Goal: Information Seeking & Learning: Learn about a topic

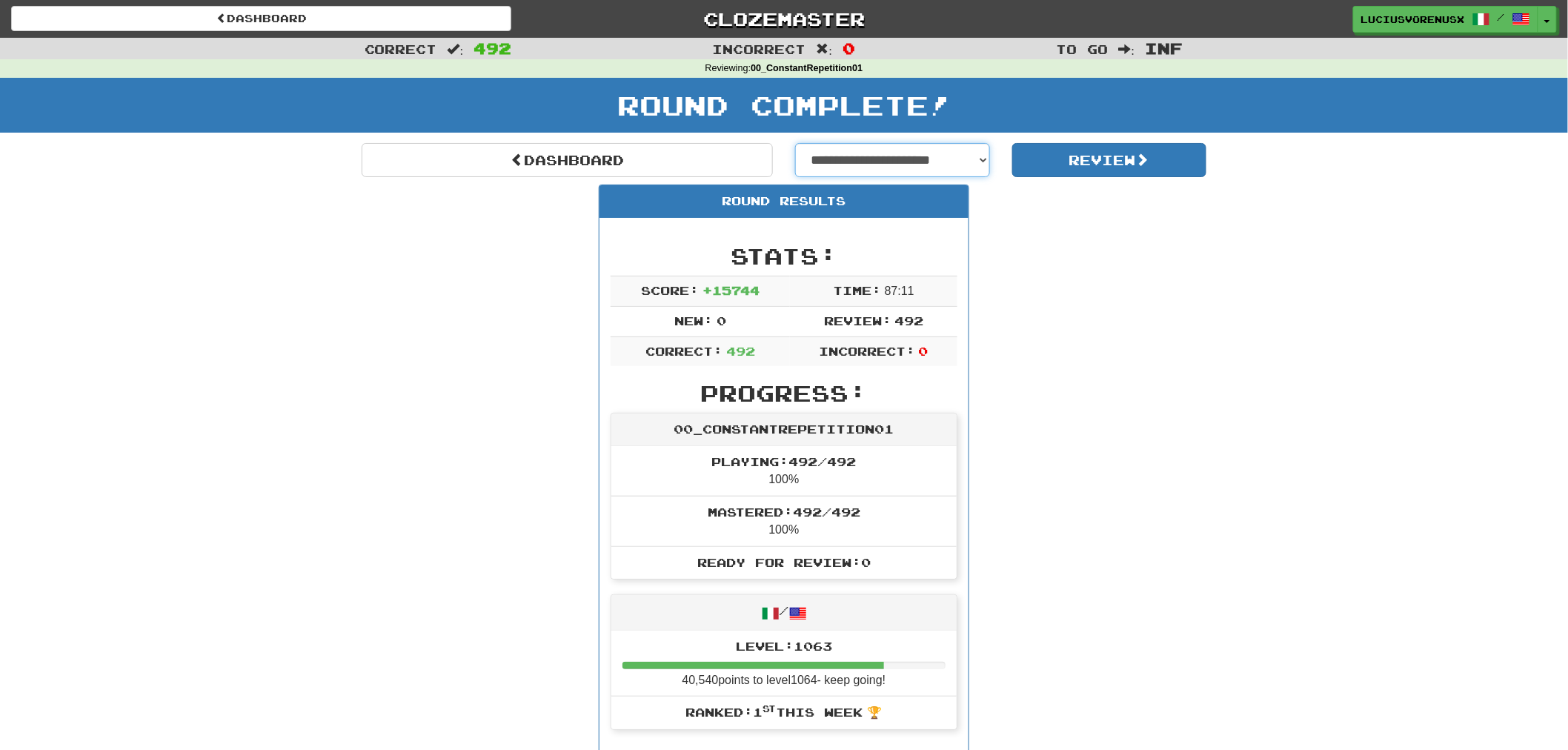
click at [882, 159] on select "**********" at bounding box center [893, 160] width 195 height 34
select select "**********"
click at [795, 143] on select "**********" at bounding box center [893, 160] width 195 height 34
select select "**********"
click at [1135, 153] on button "Review" at bounding box center [1110, 160] width 195 height 34
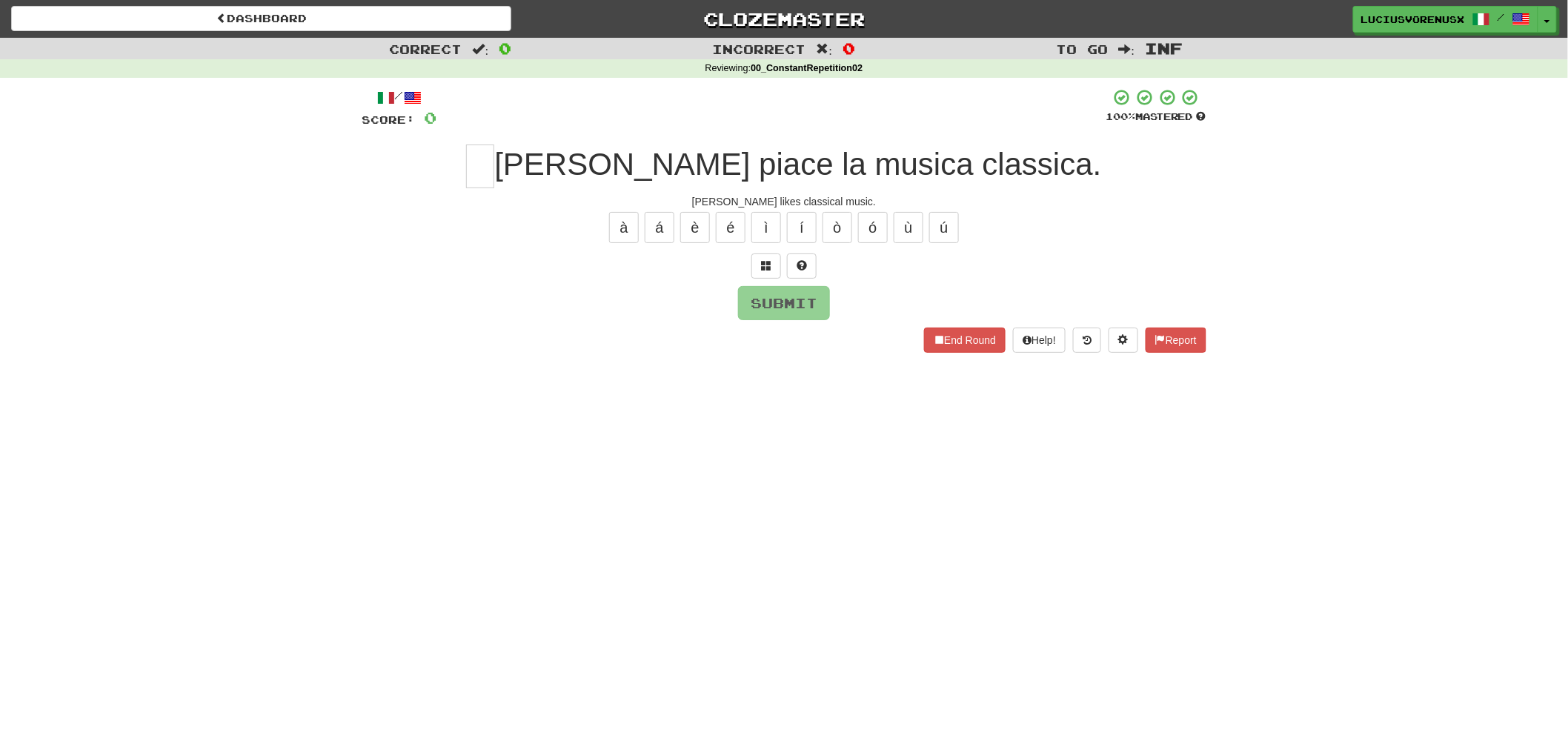
click at [18, 421] on div "Dashboard Clozemaster [PERSON_NAME] / Toggle Dropdown Dashboard Leaderboard Act…" at bounding box center [784, 375] width 1568 height 750
click at [495, 154] on input "text" at bounding box center [480, 166] width 28 height 43
type input "*"
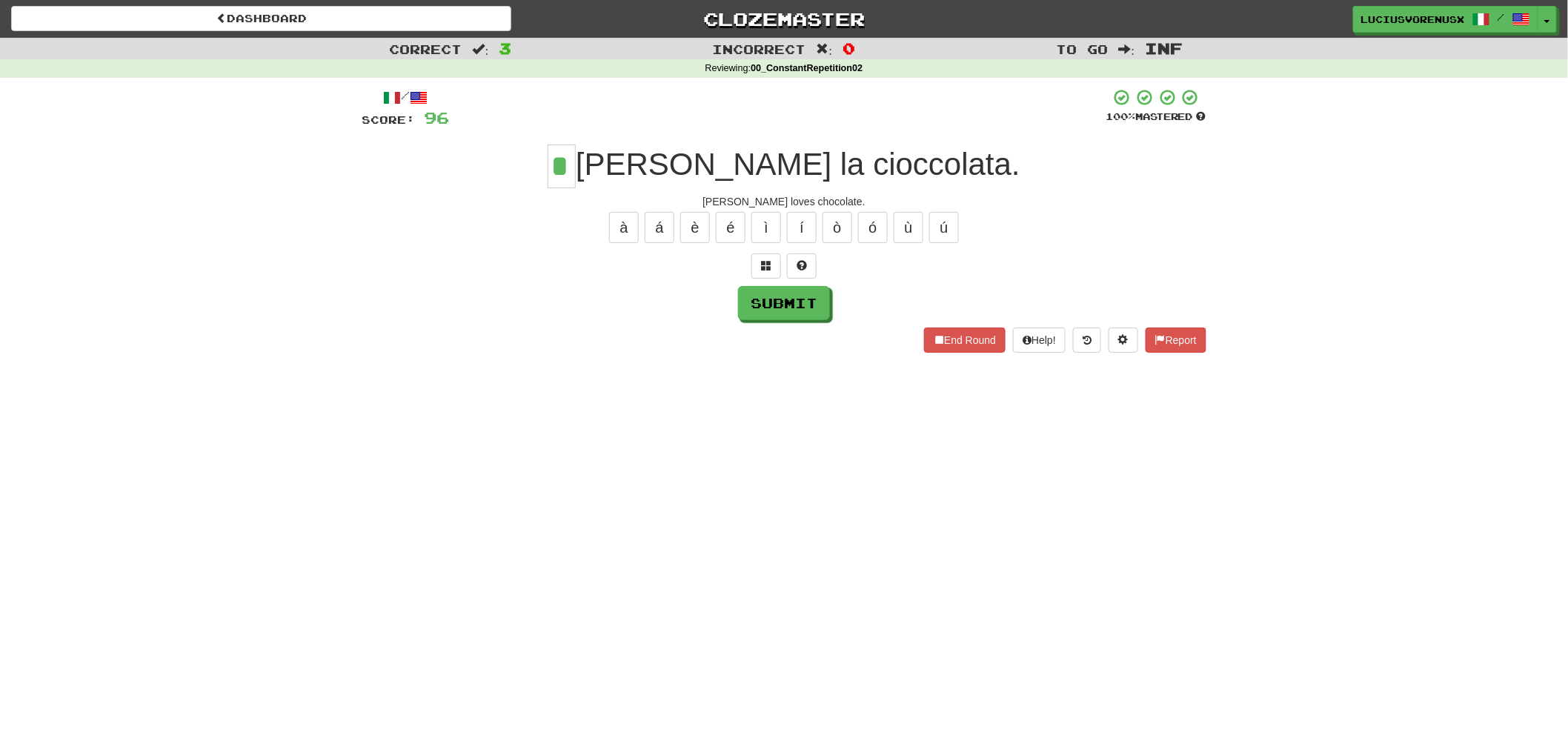
type input "*"
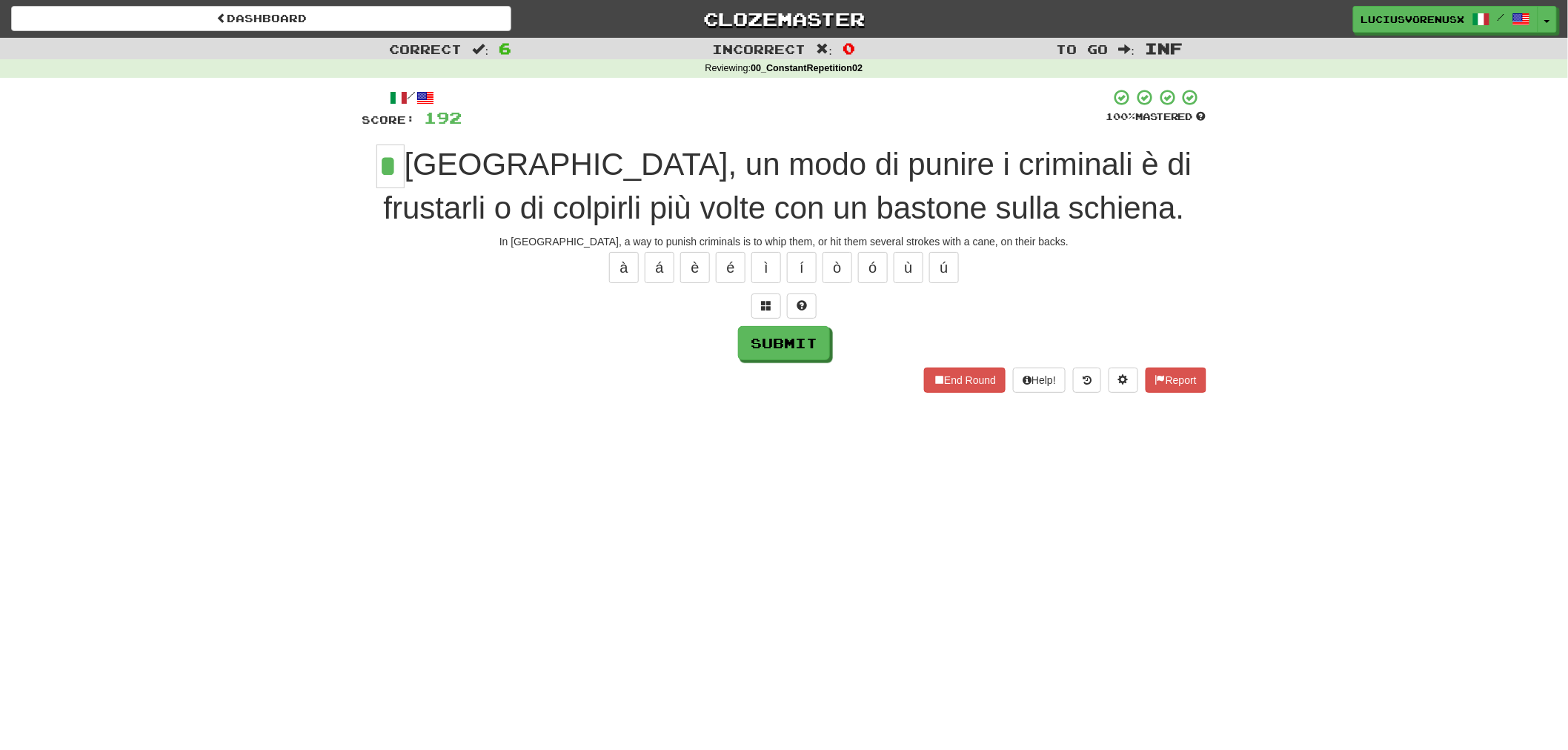
type input "*"
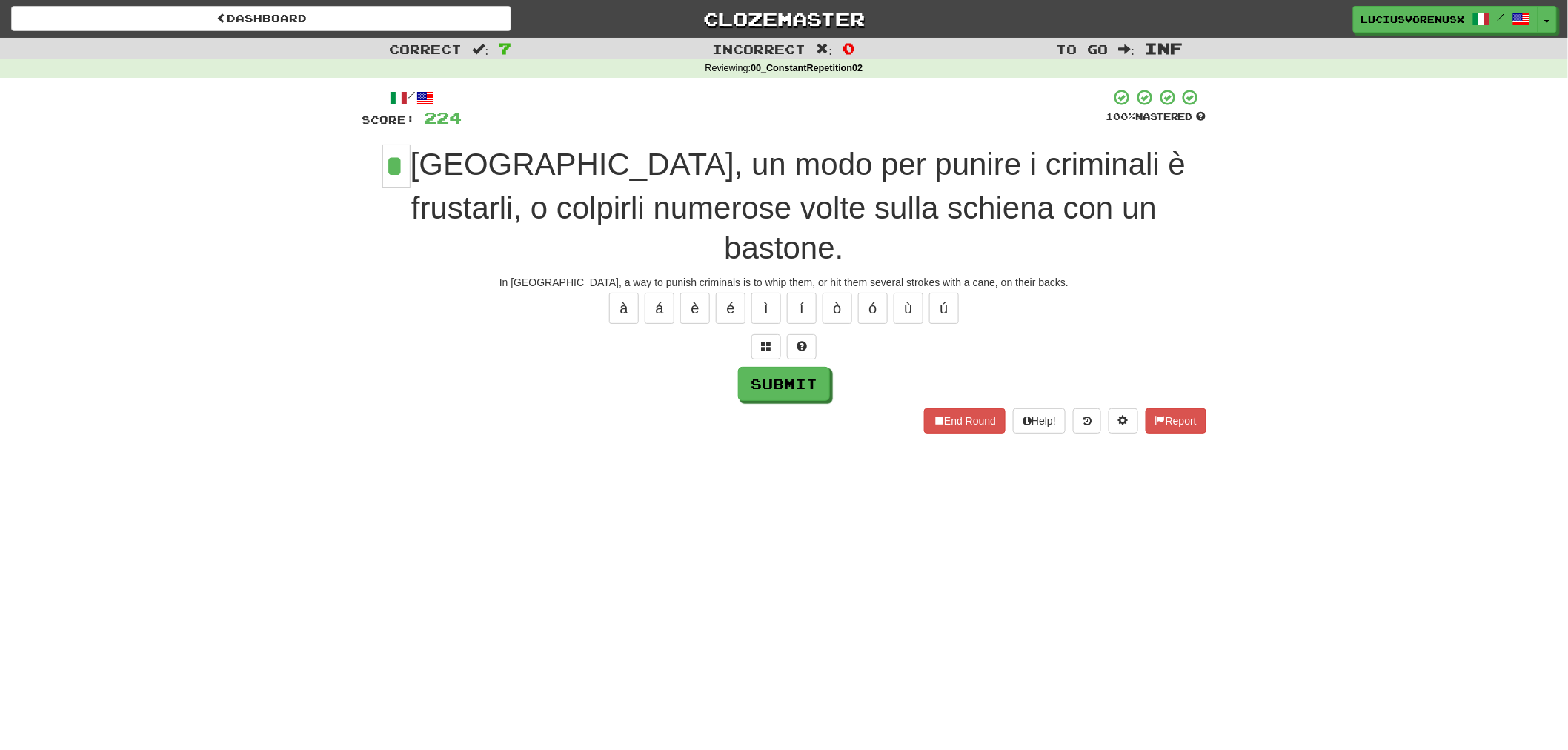
type input "*"
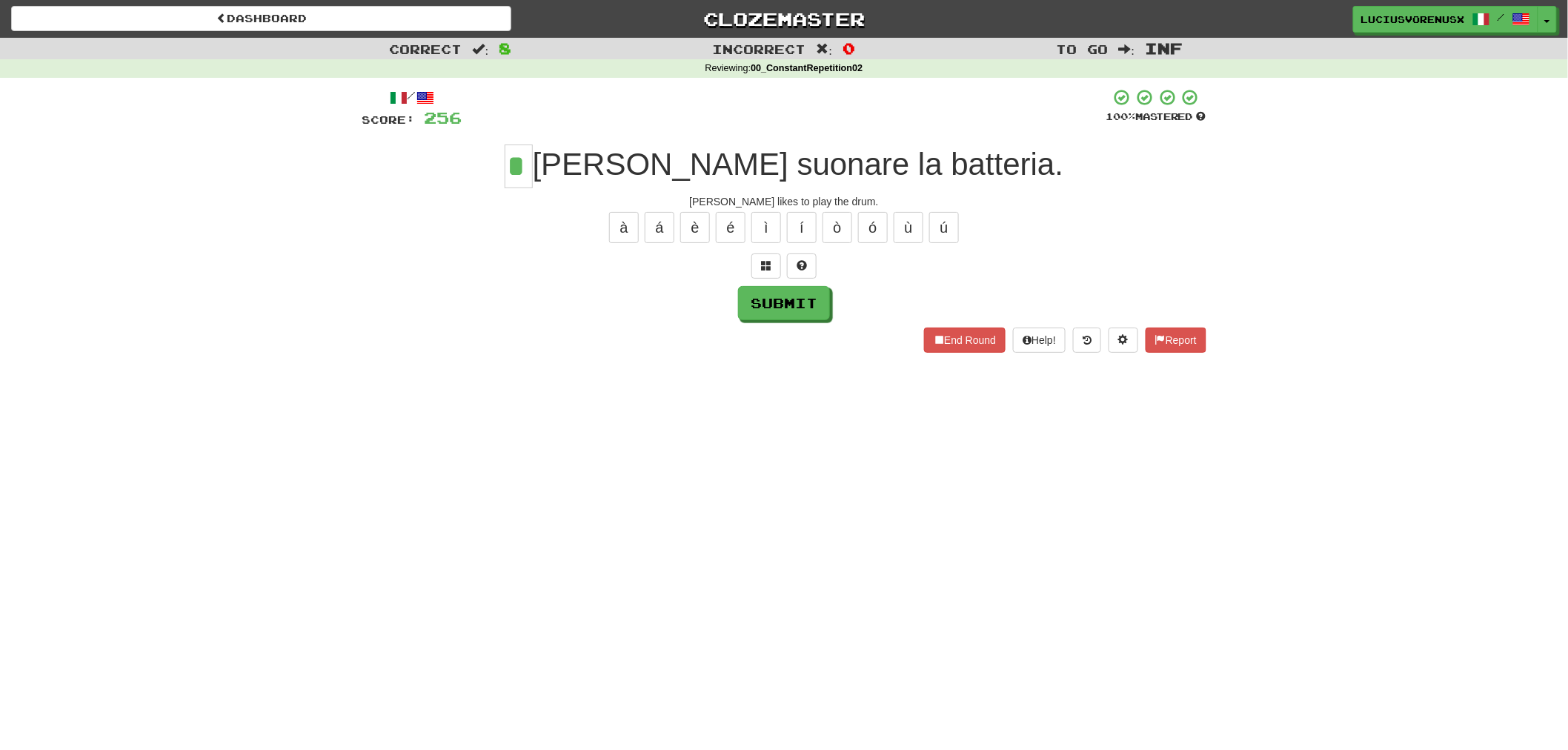
type input "*"
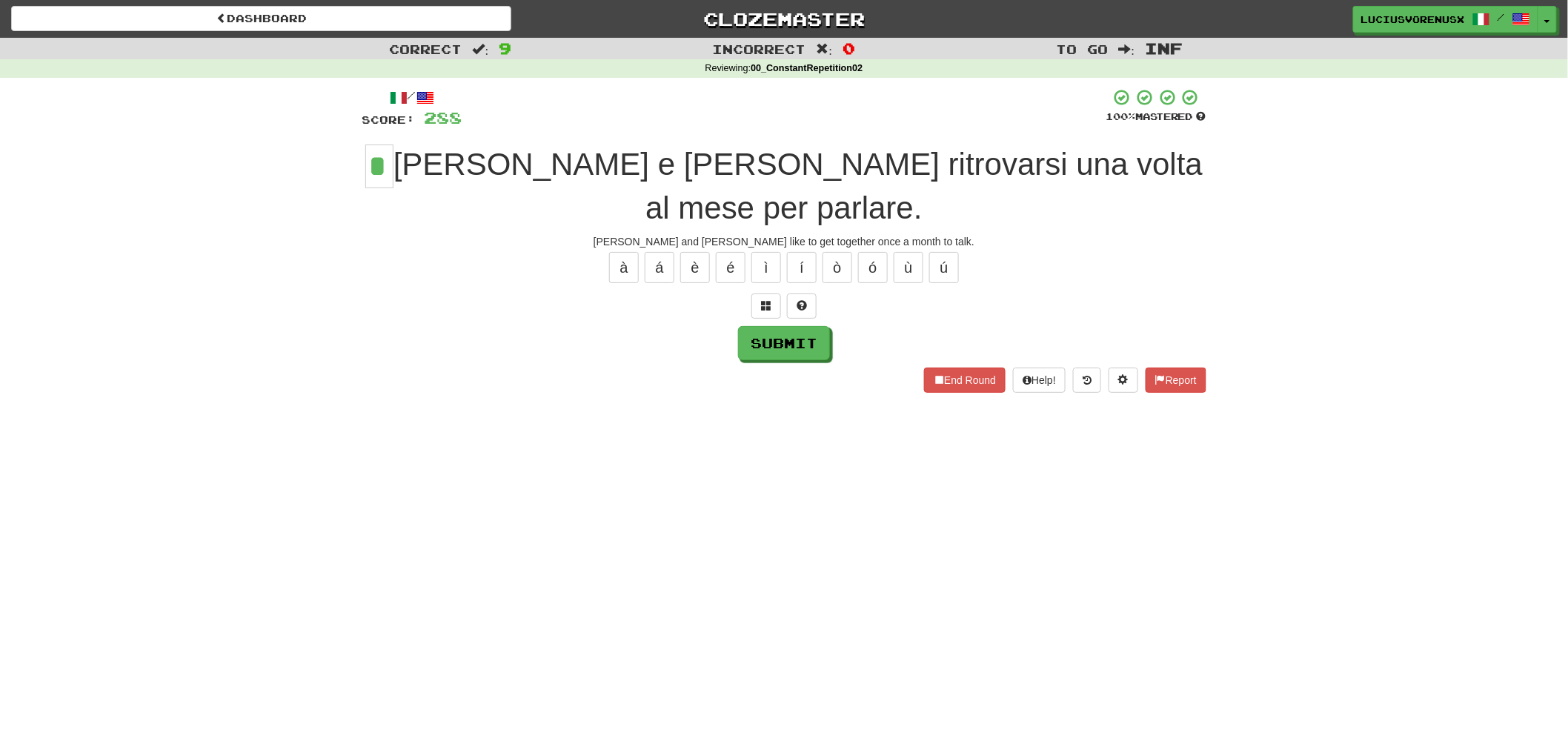
type input "*"
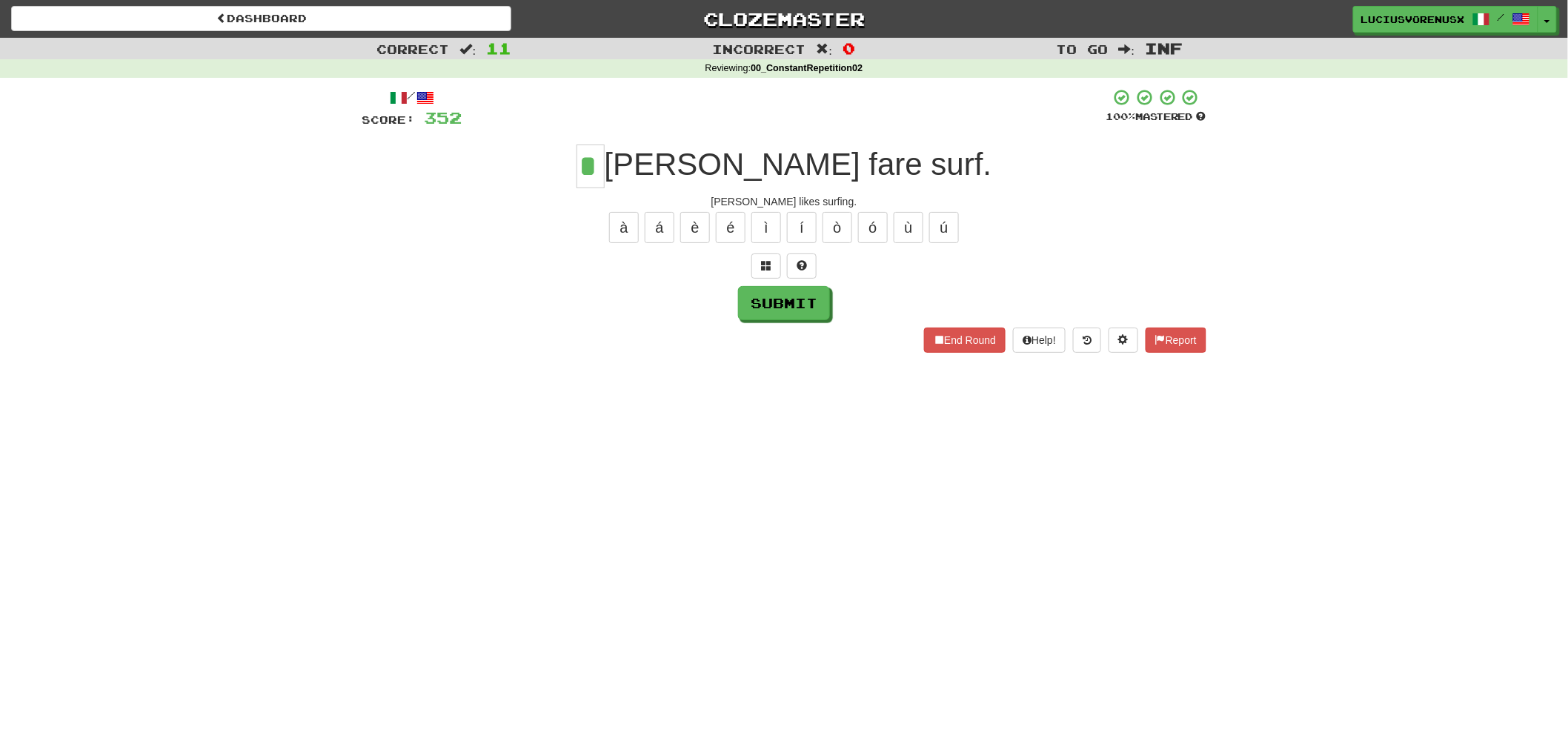
type input "*"
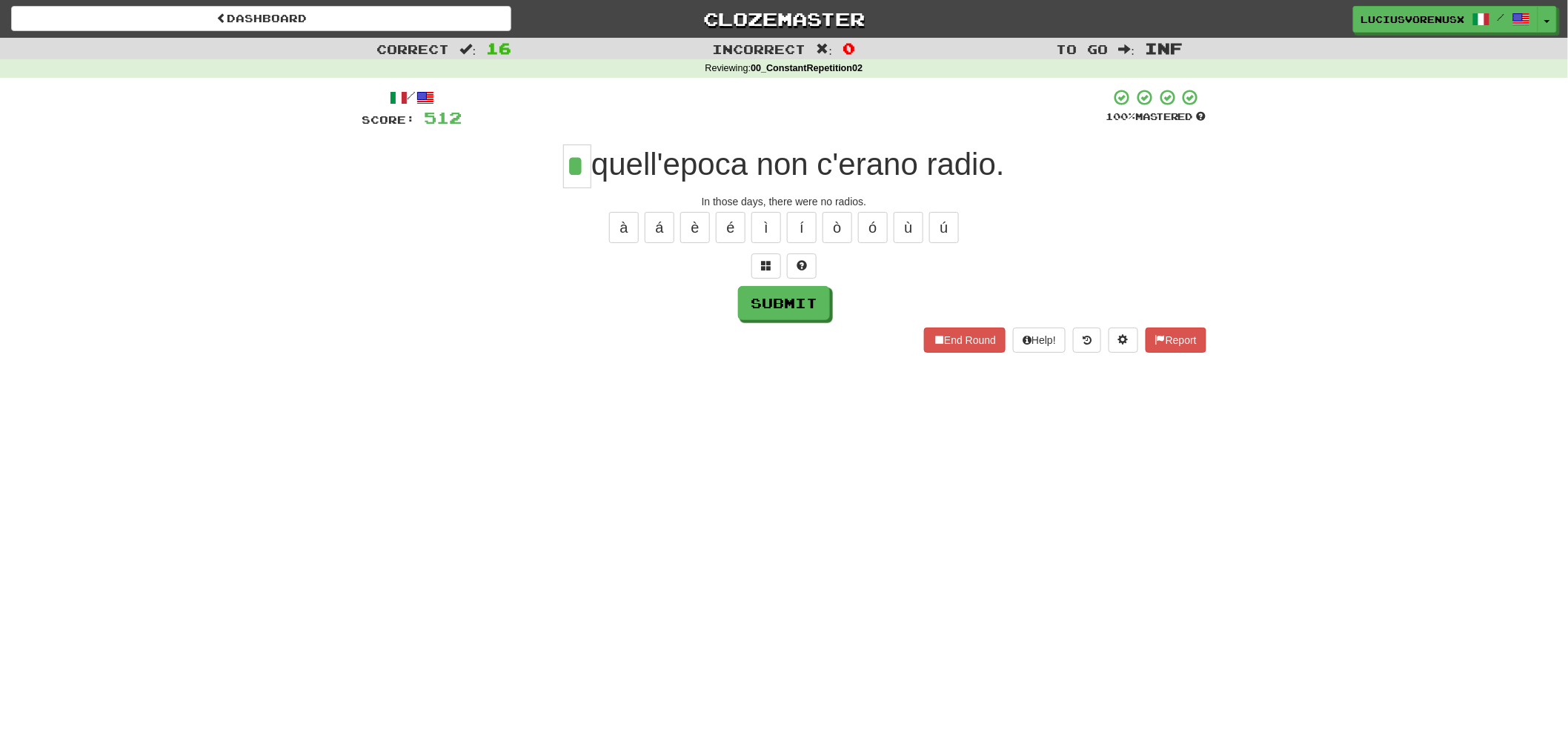
type input "*"
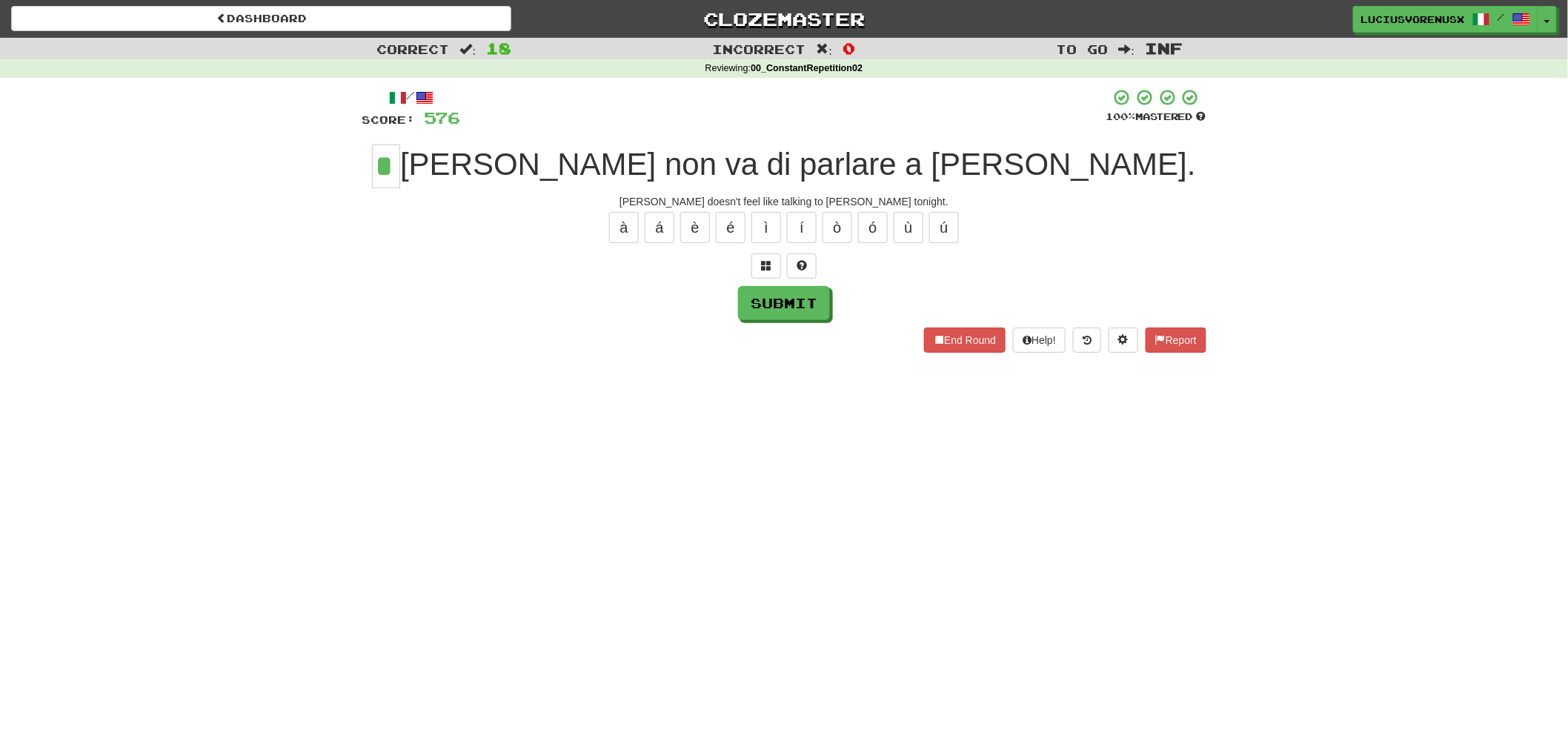
type input "*"
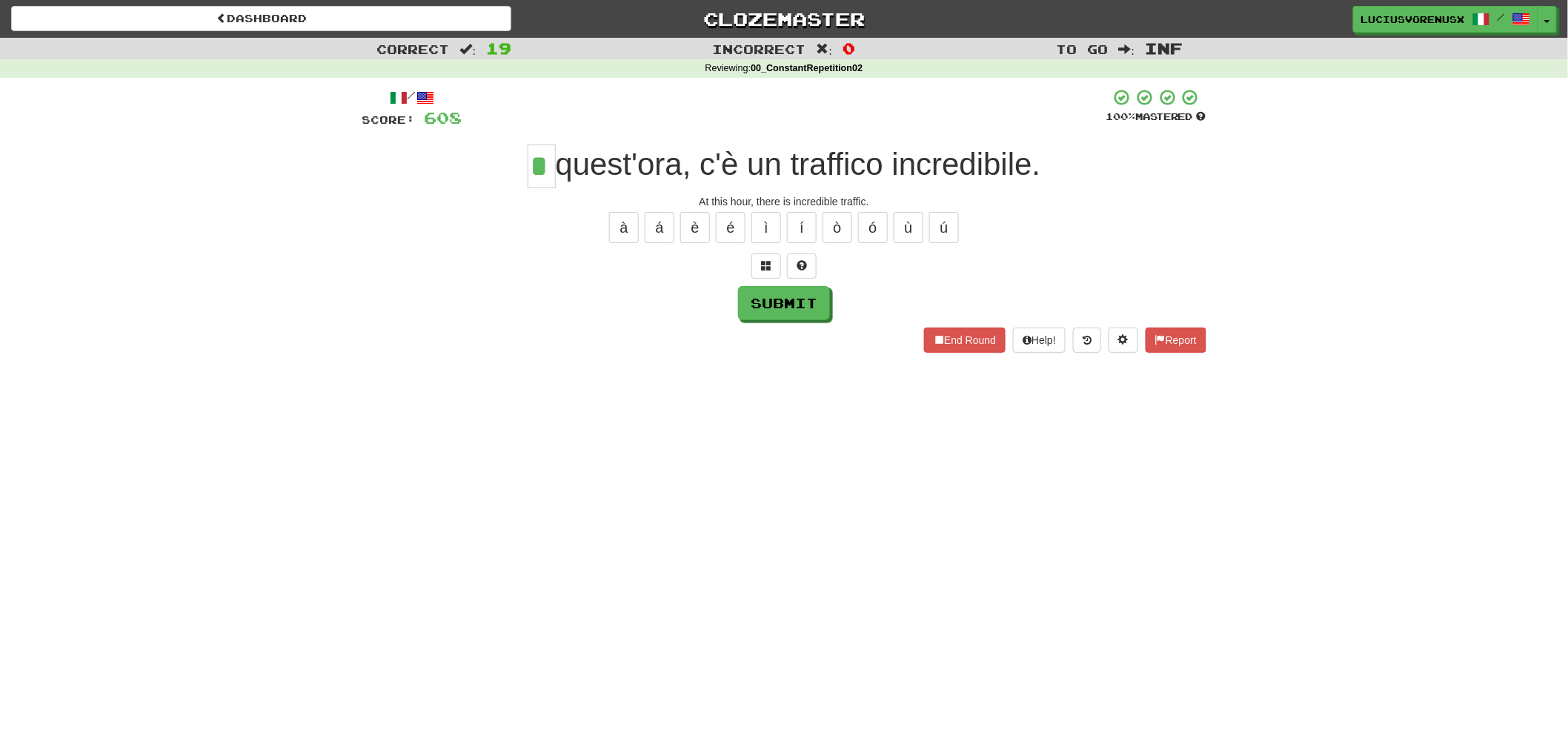
type input "*"
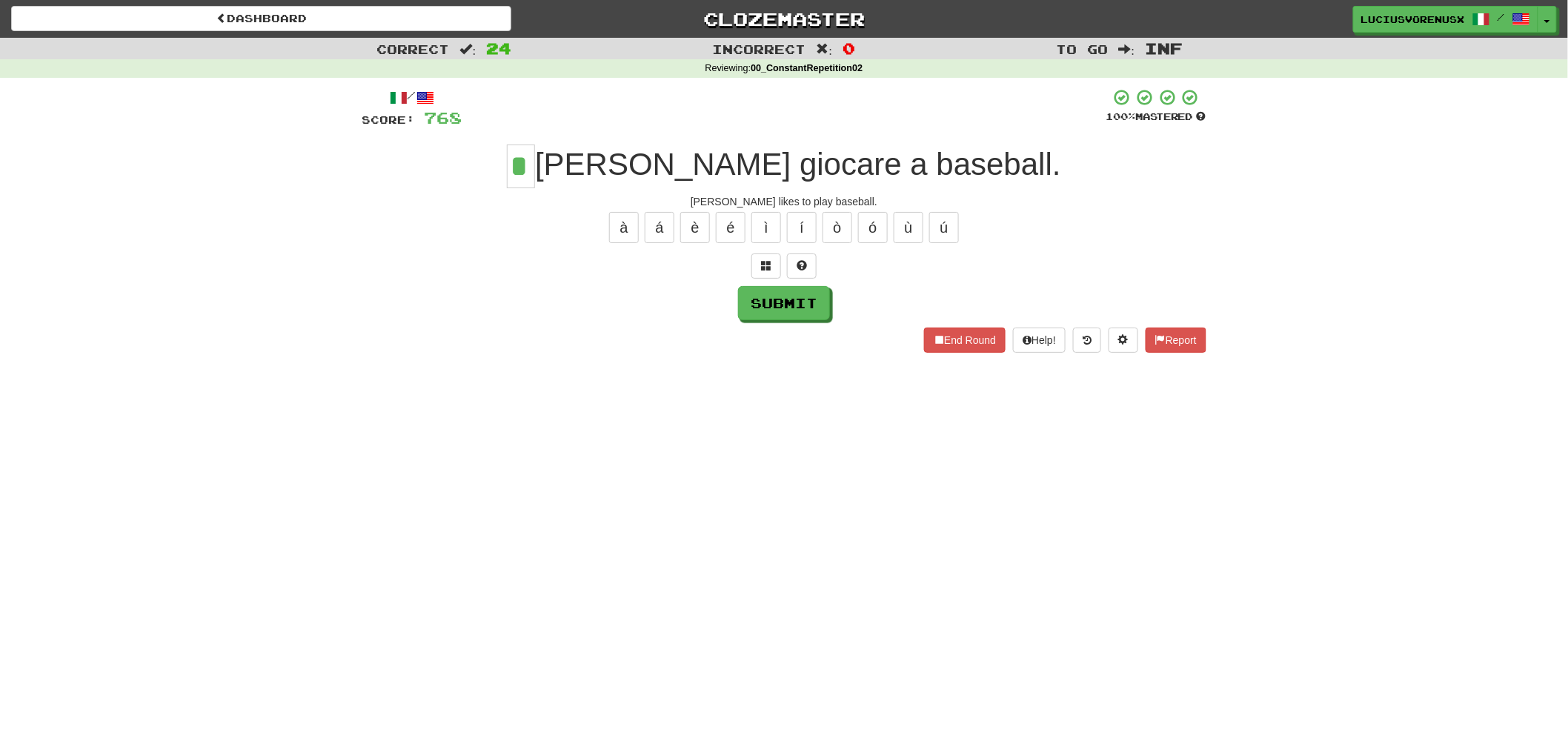
type input "*"
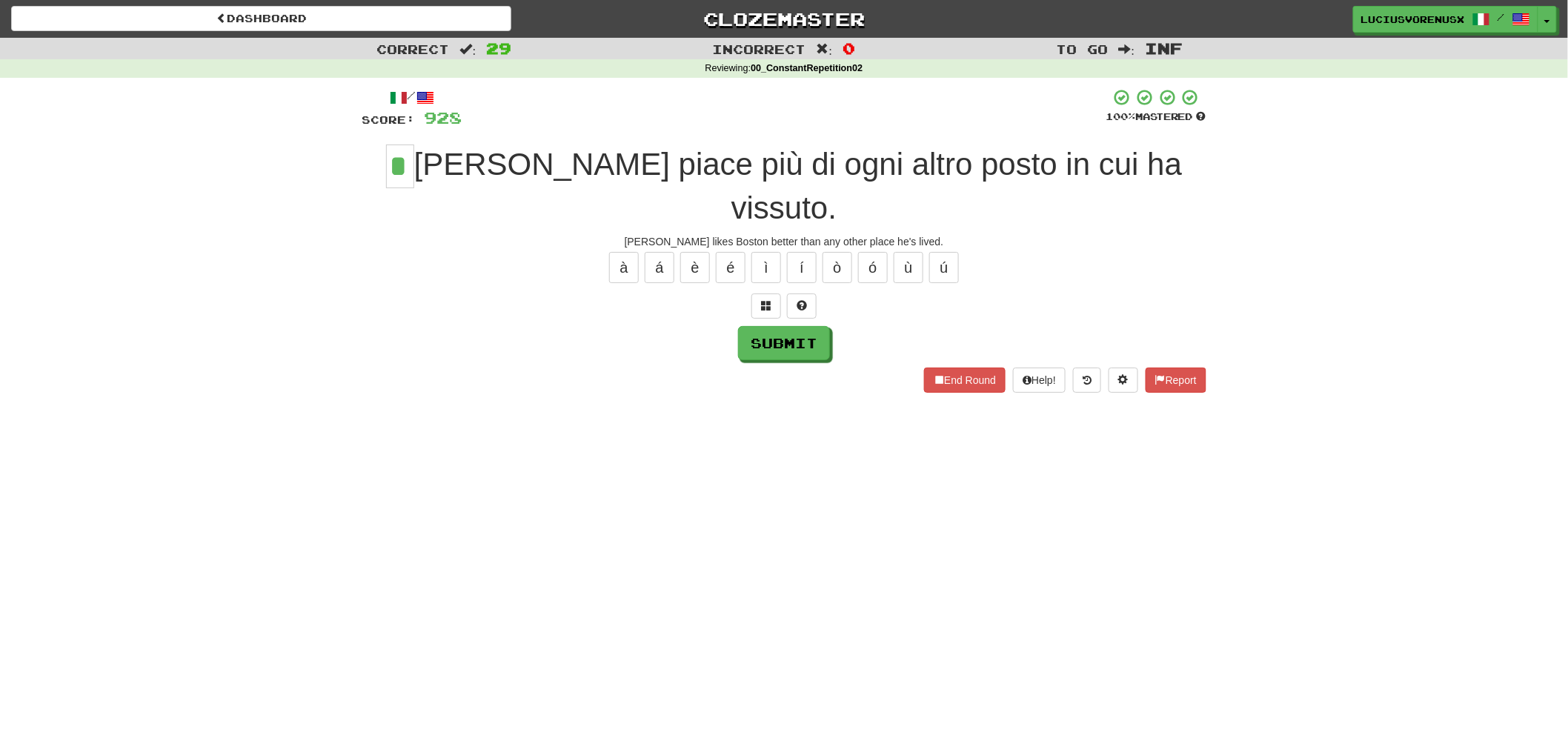
type input "*"
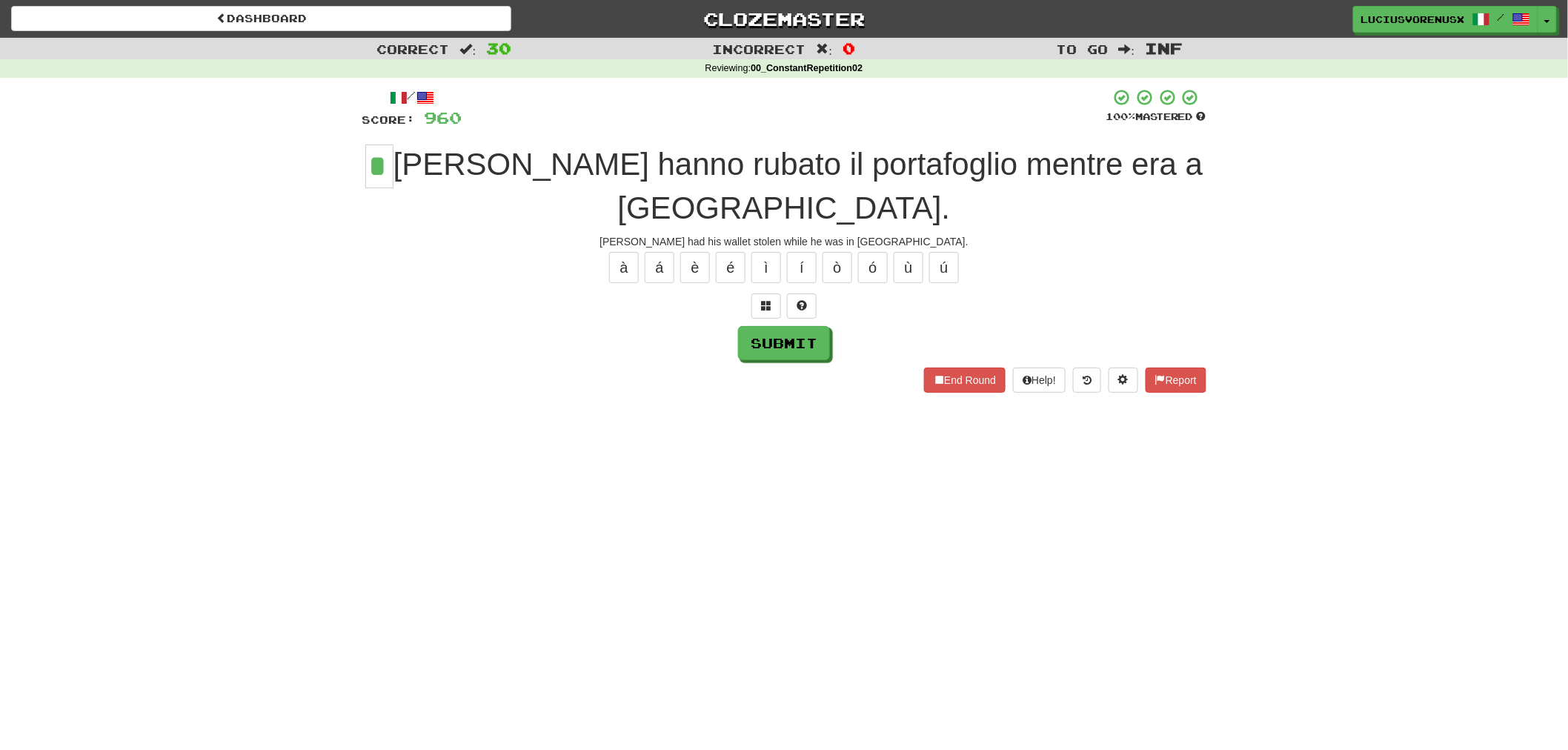
type input "*"
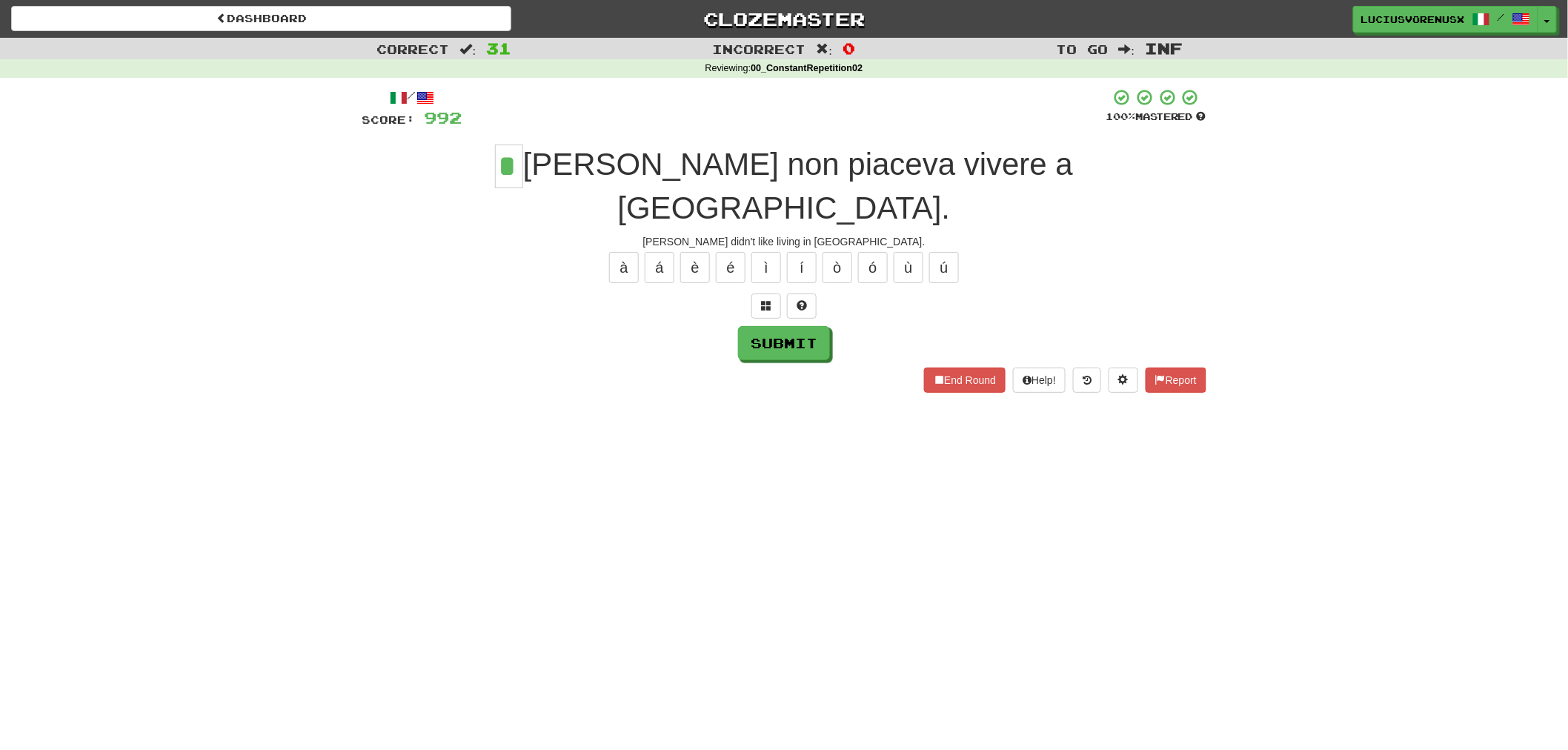
type input "*"
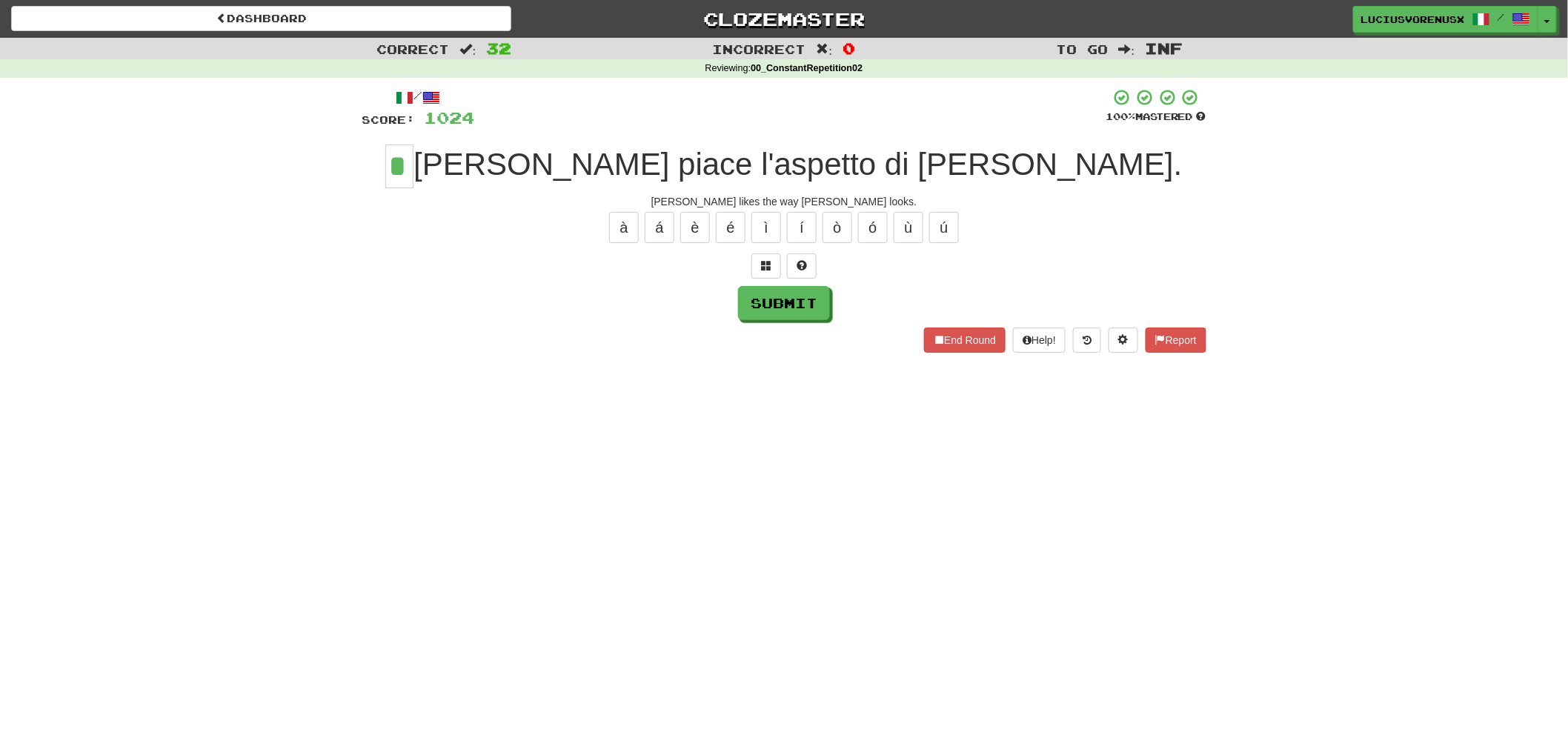
type input "*"
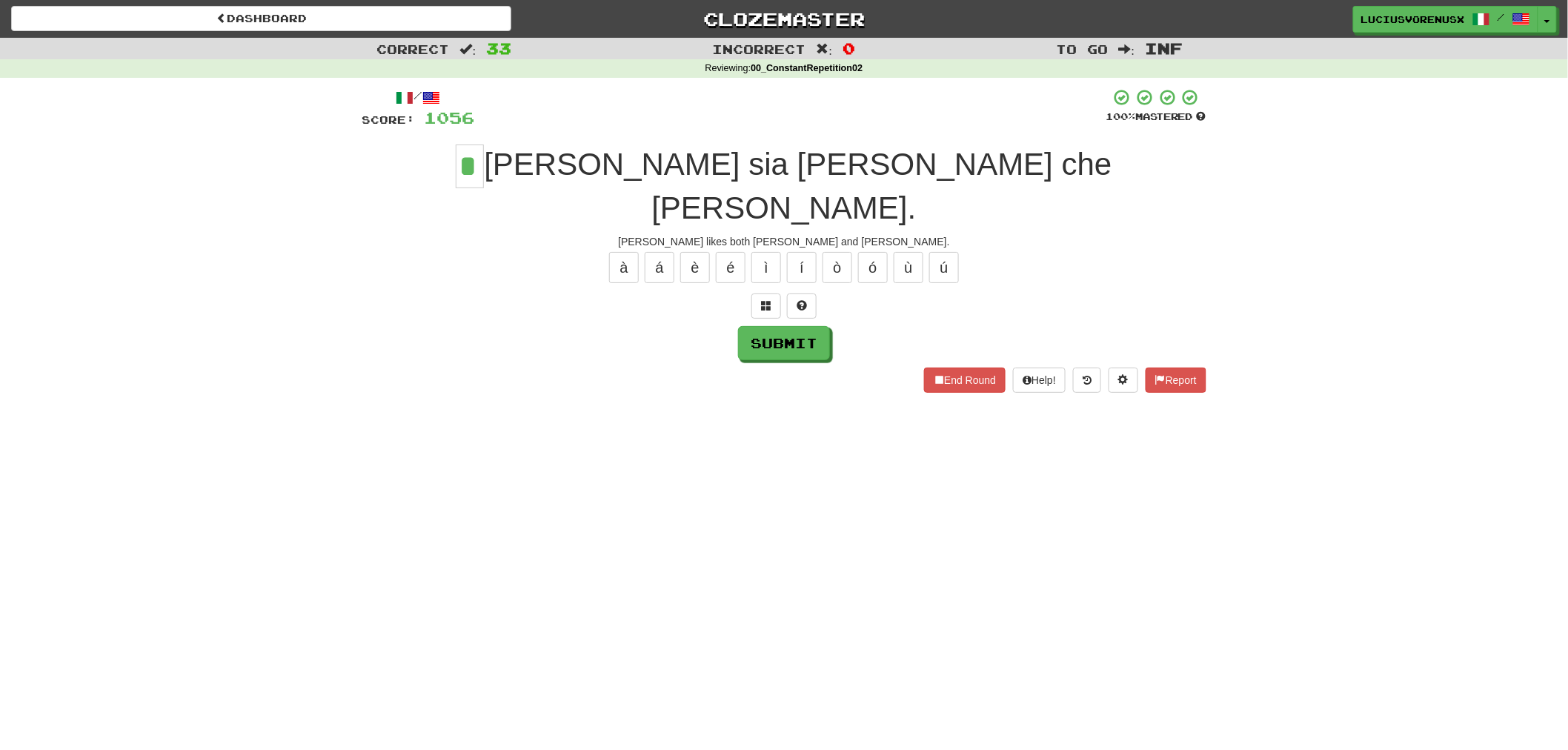
type input "*"
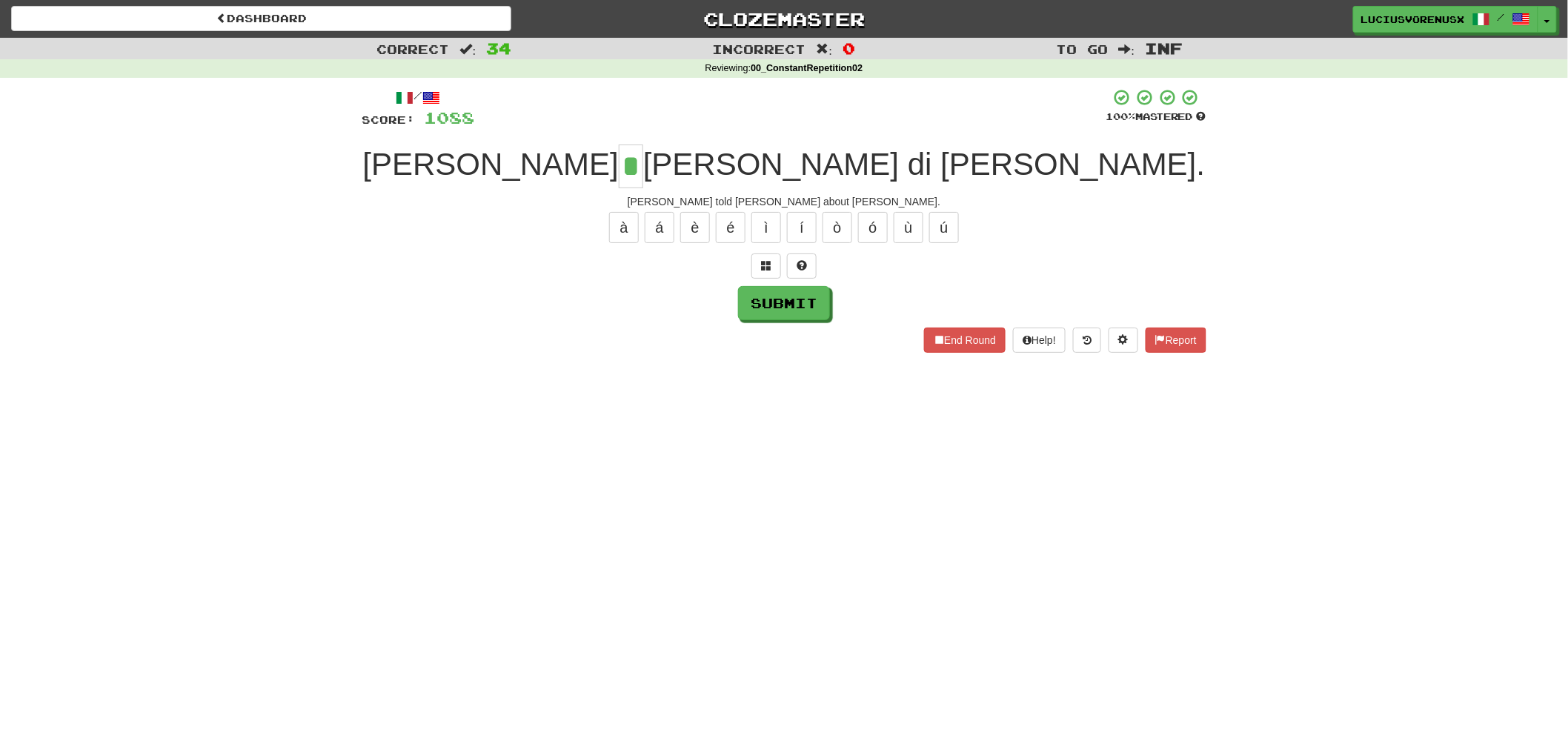
type input "*"
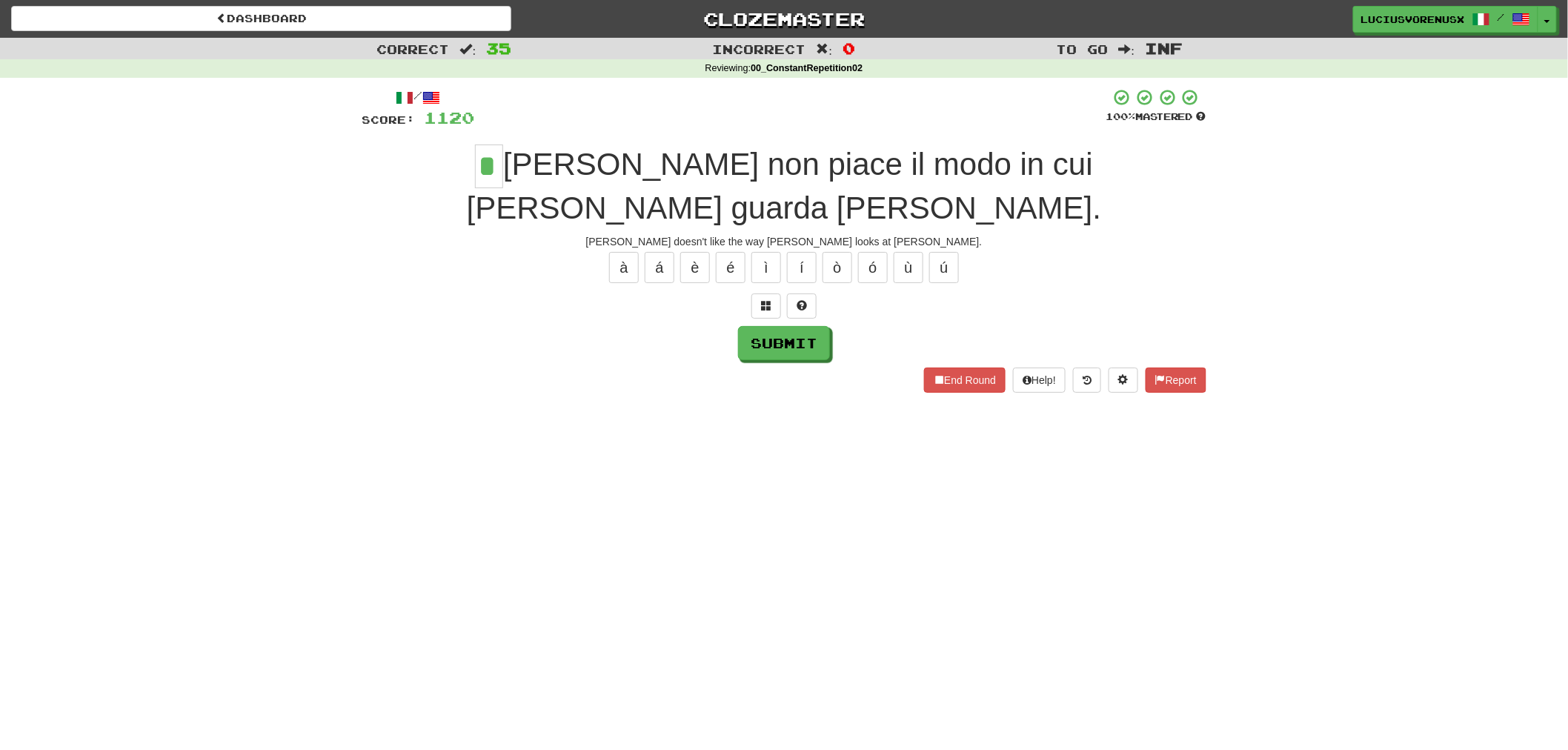
type input "*"
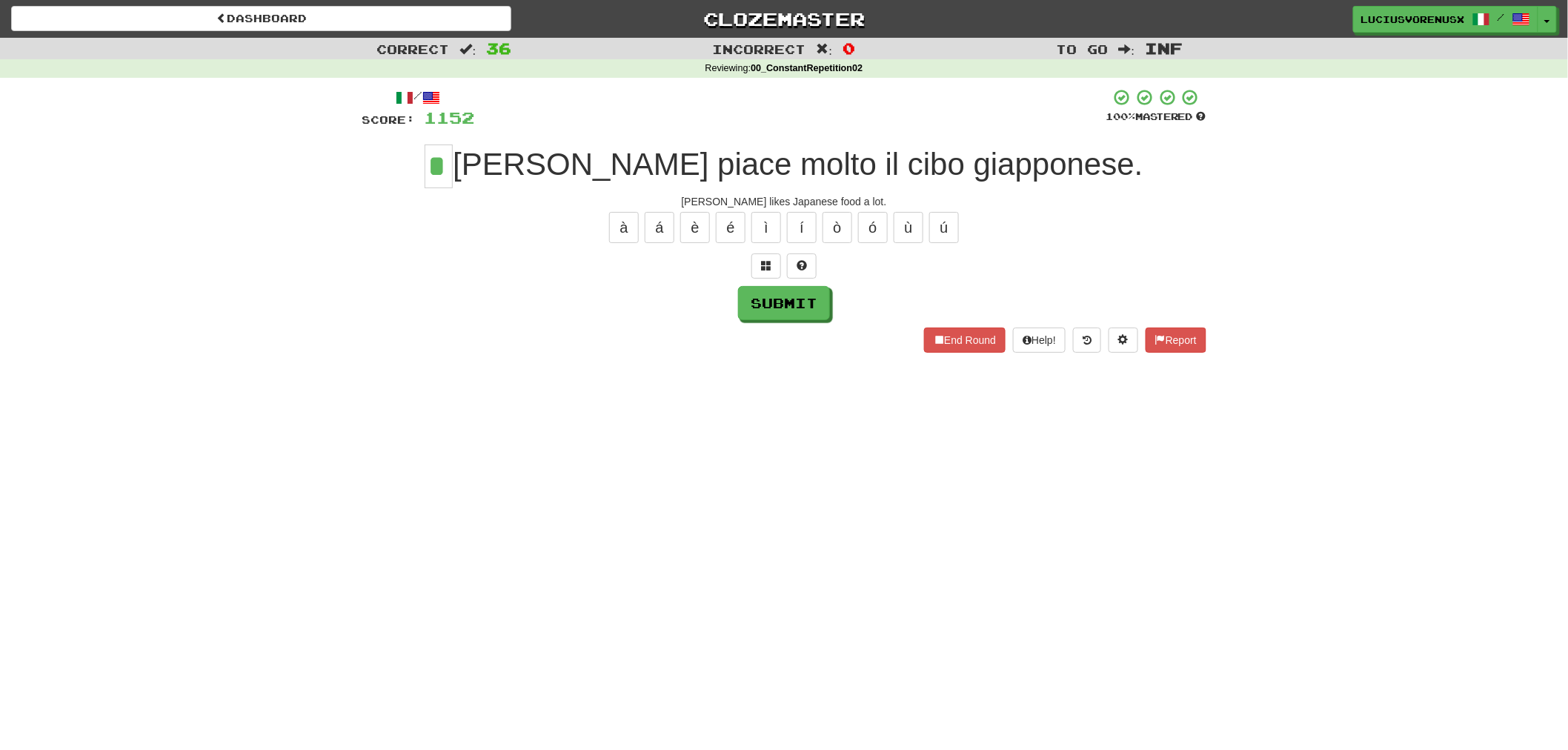
type input "*"
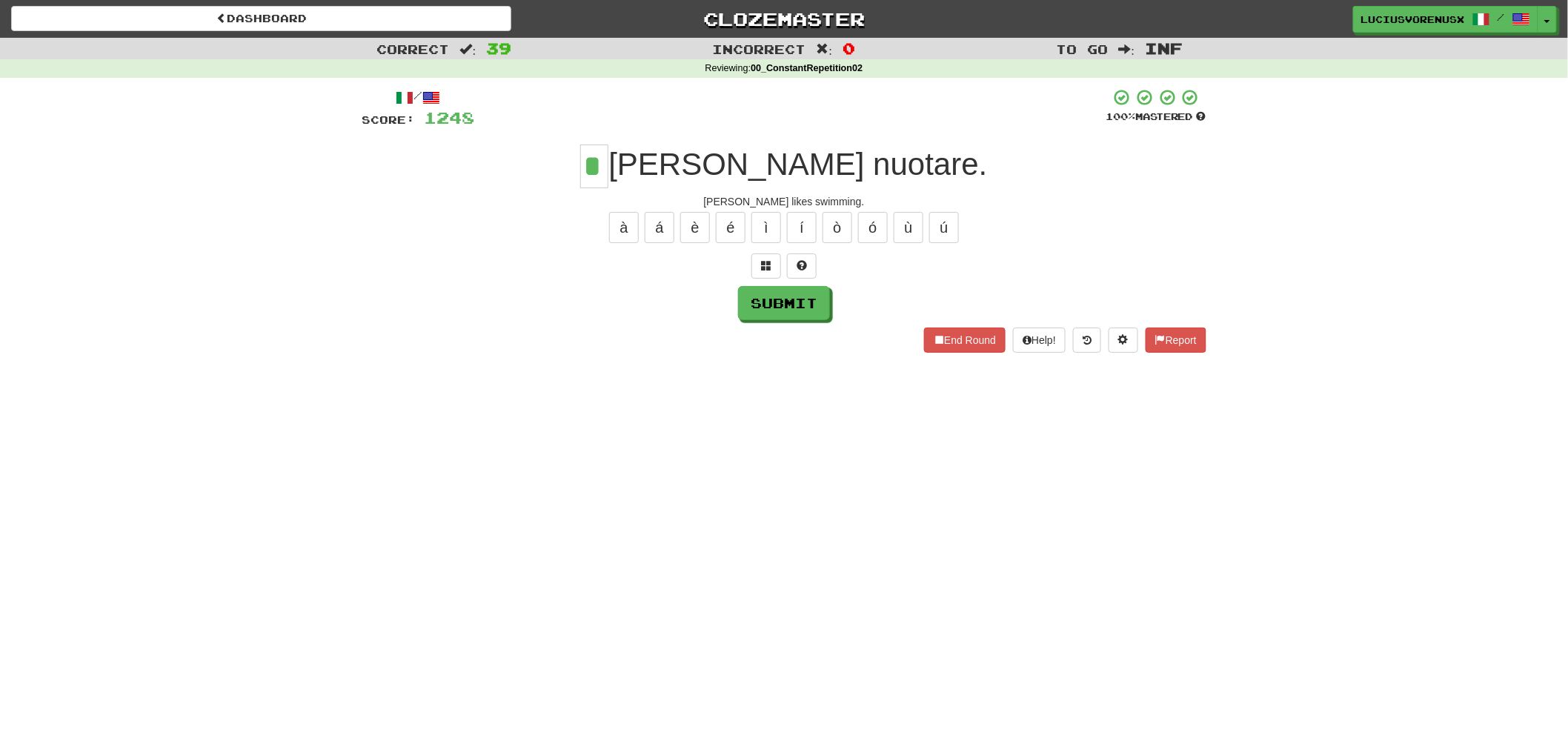
type input "*"
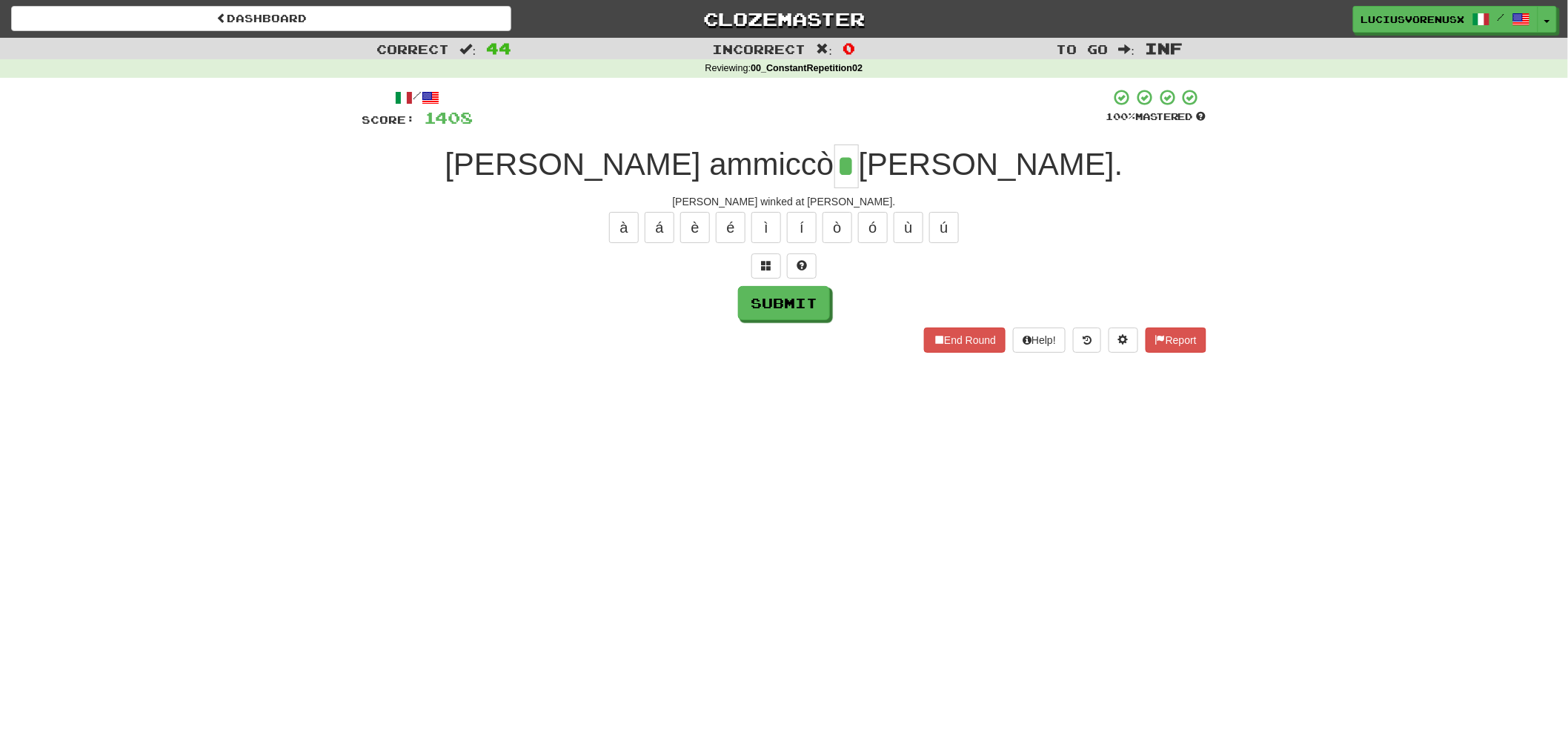
type input "*"
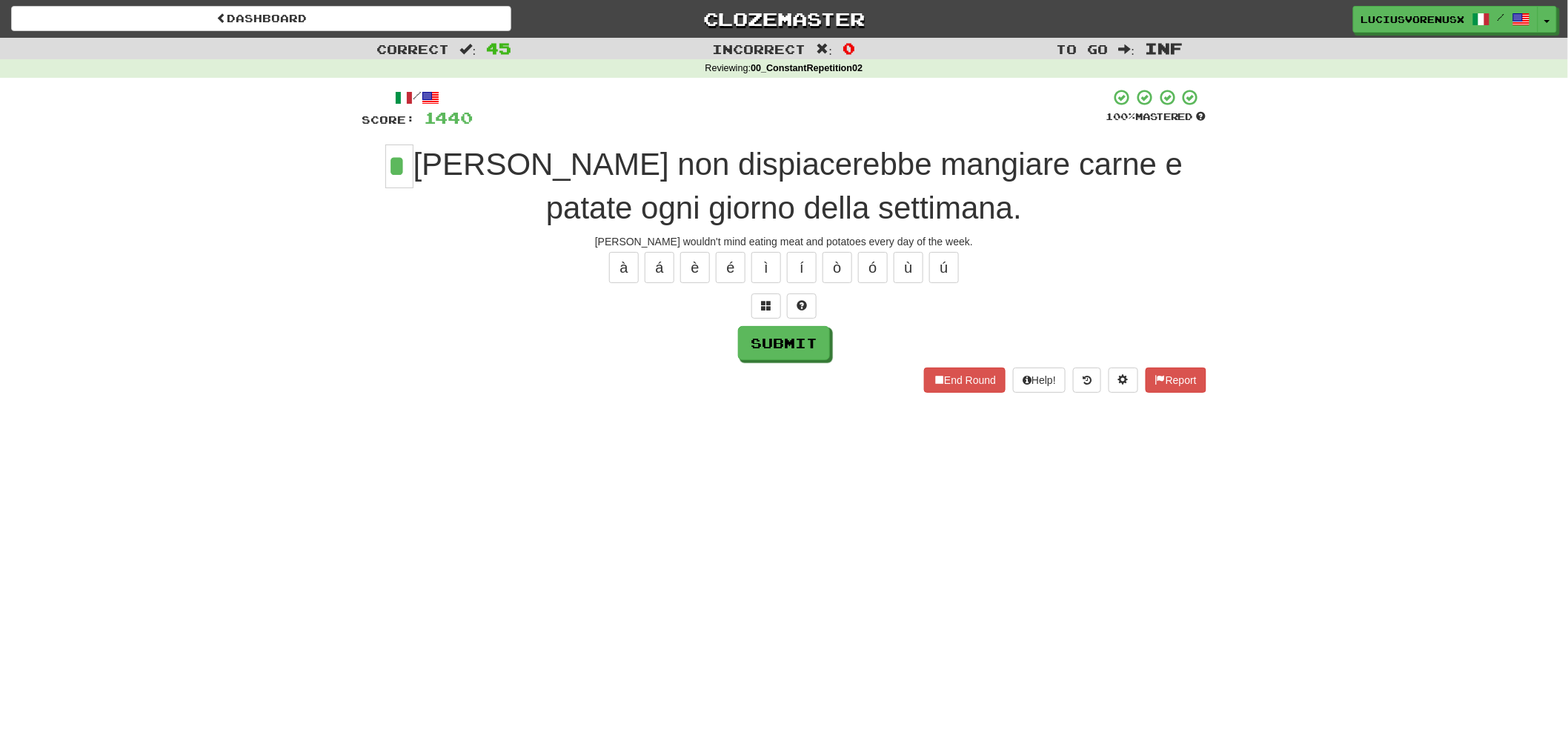
type input "*"
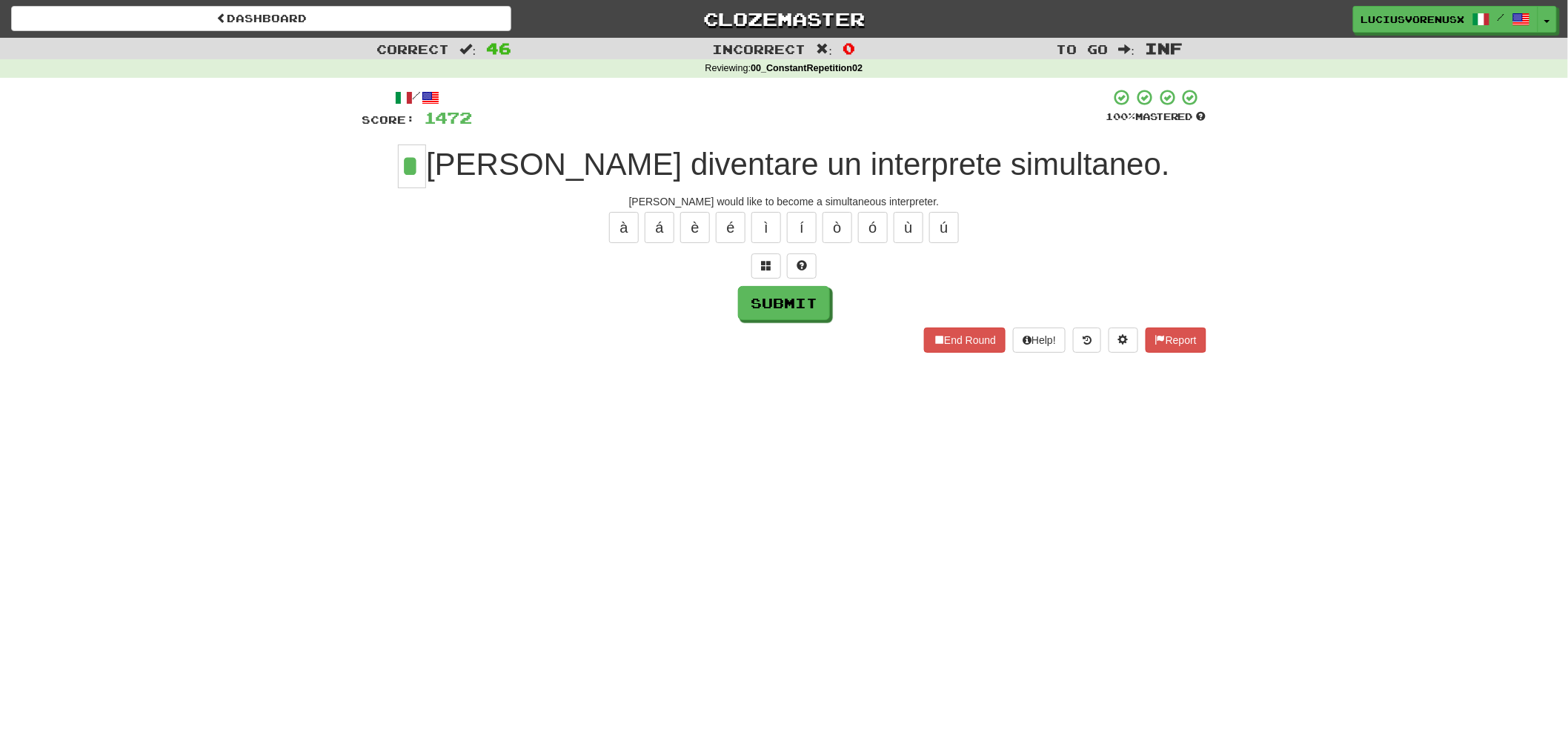
type input "*"
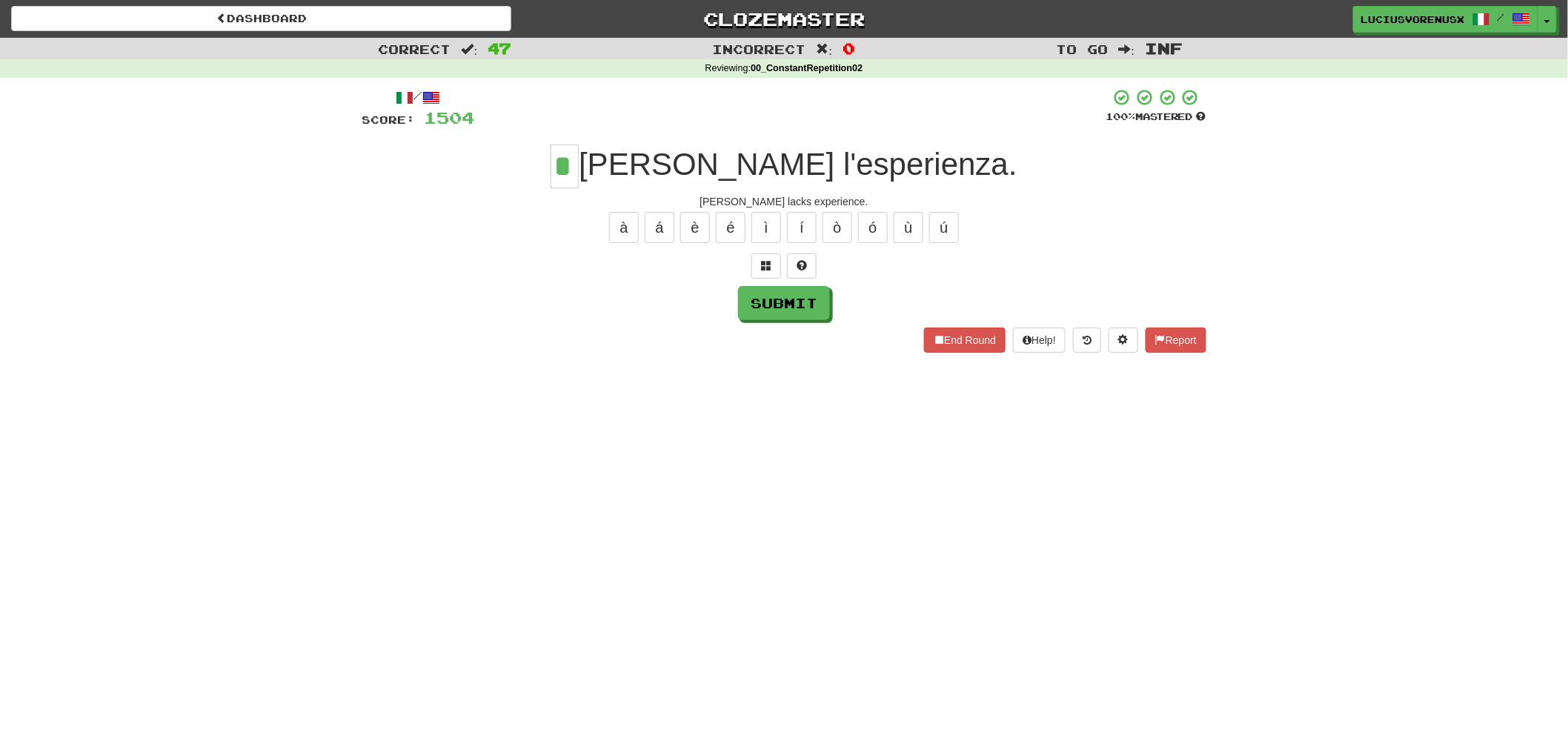
type input "*"
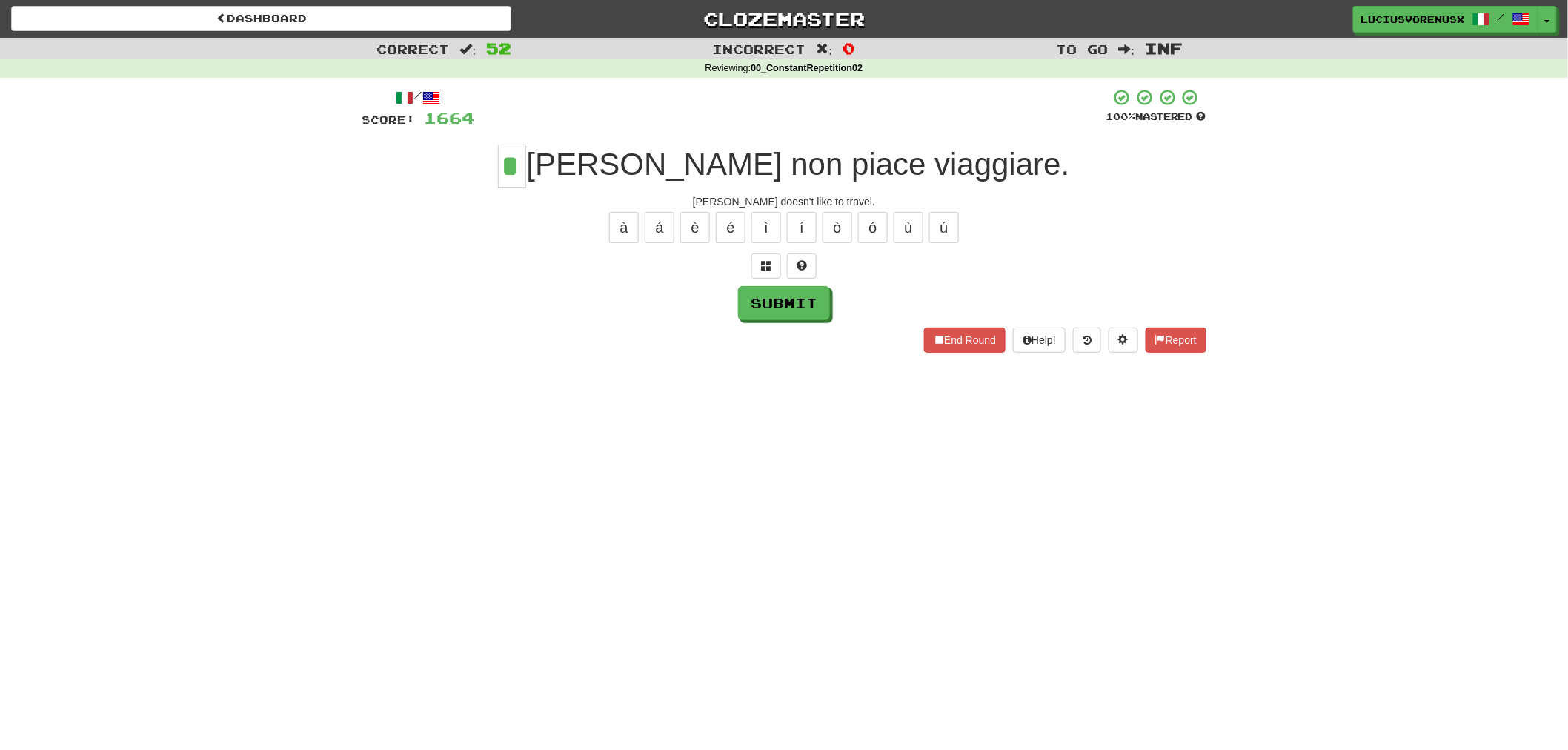
type input "*"
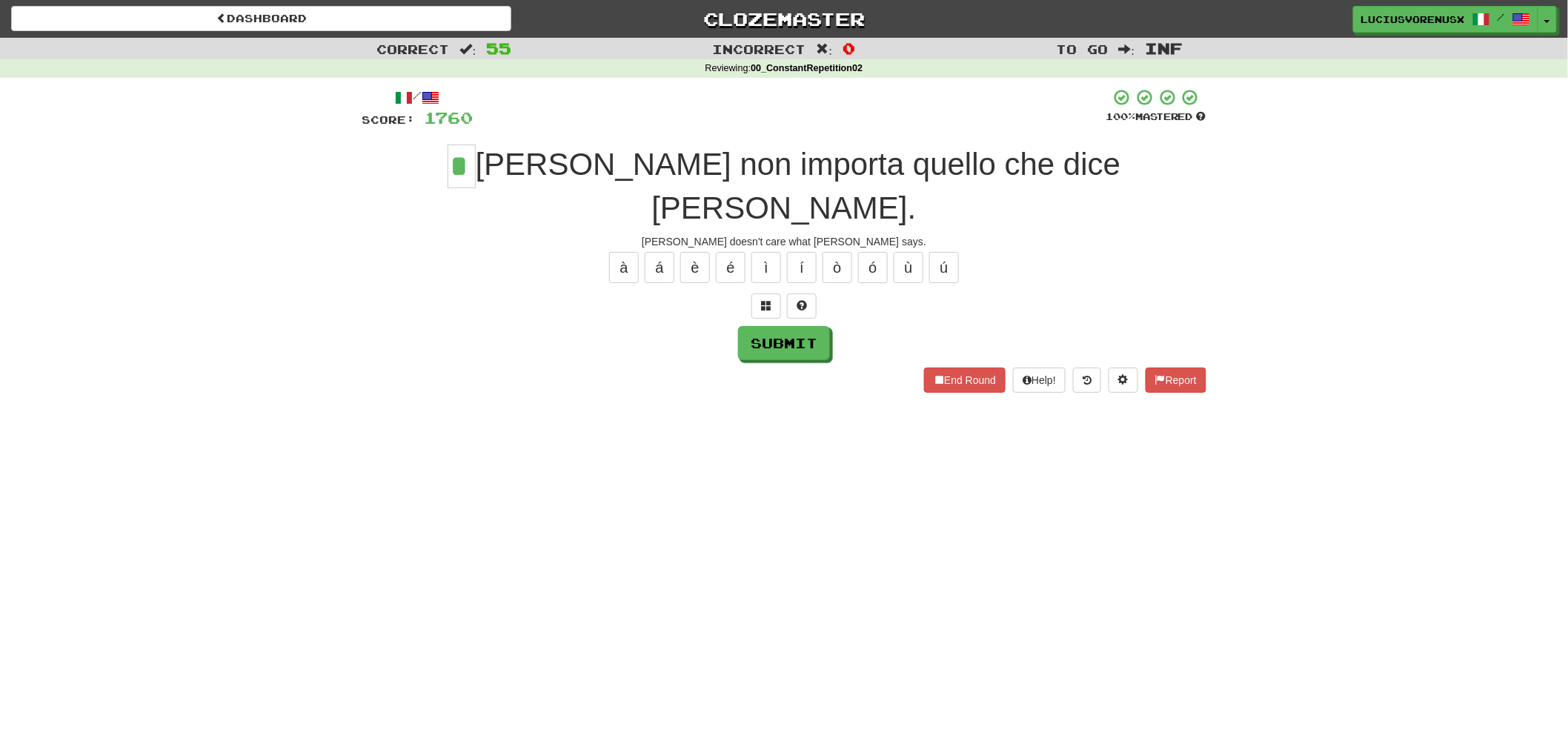
type input "*"
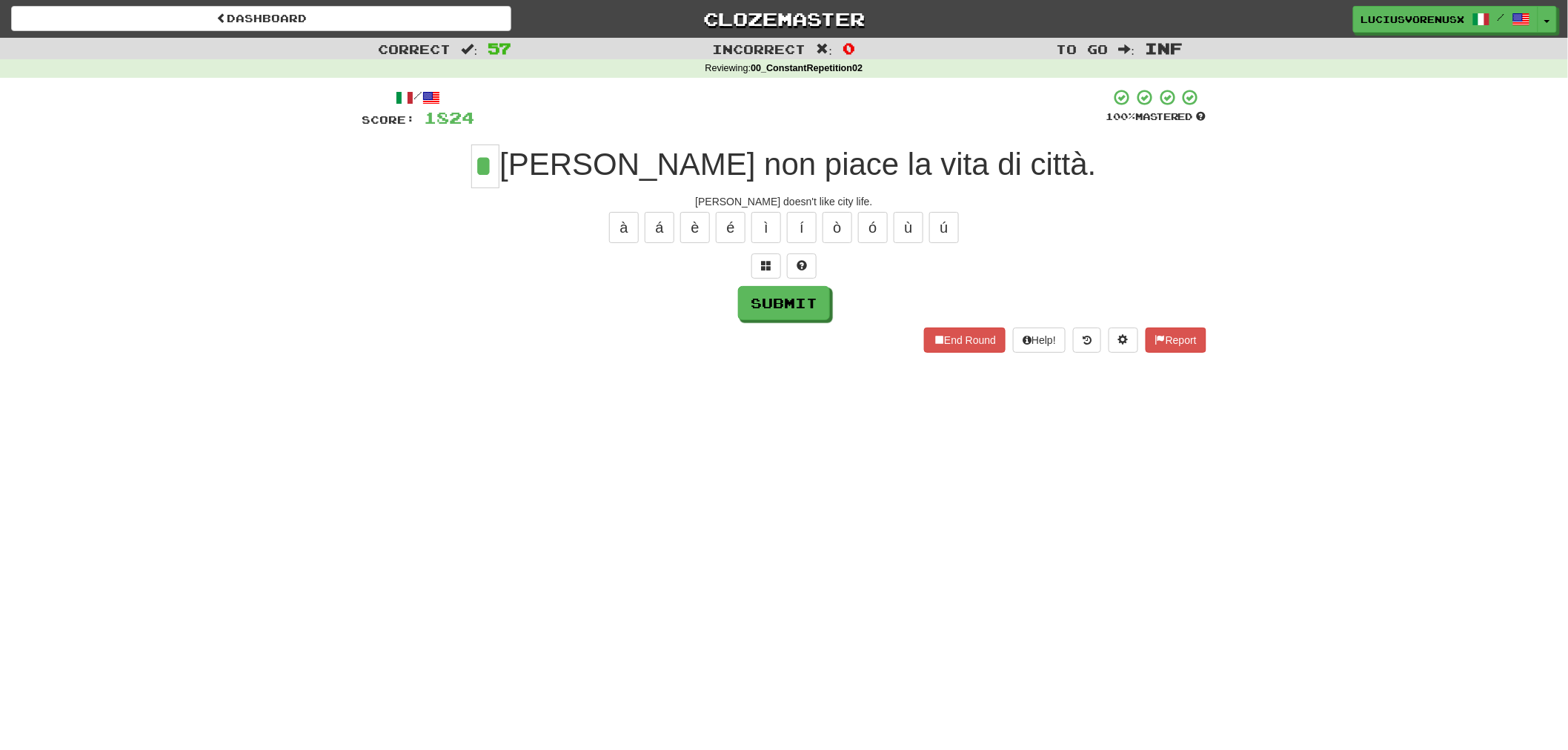
type input "*"
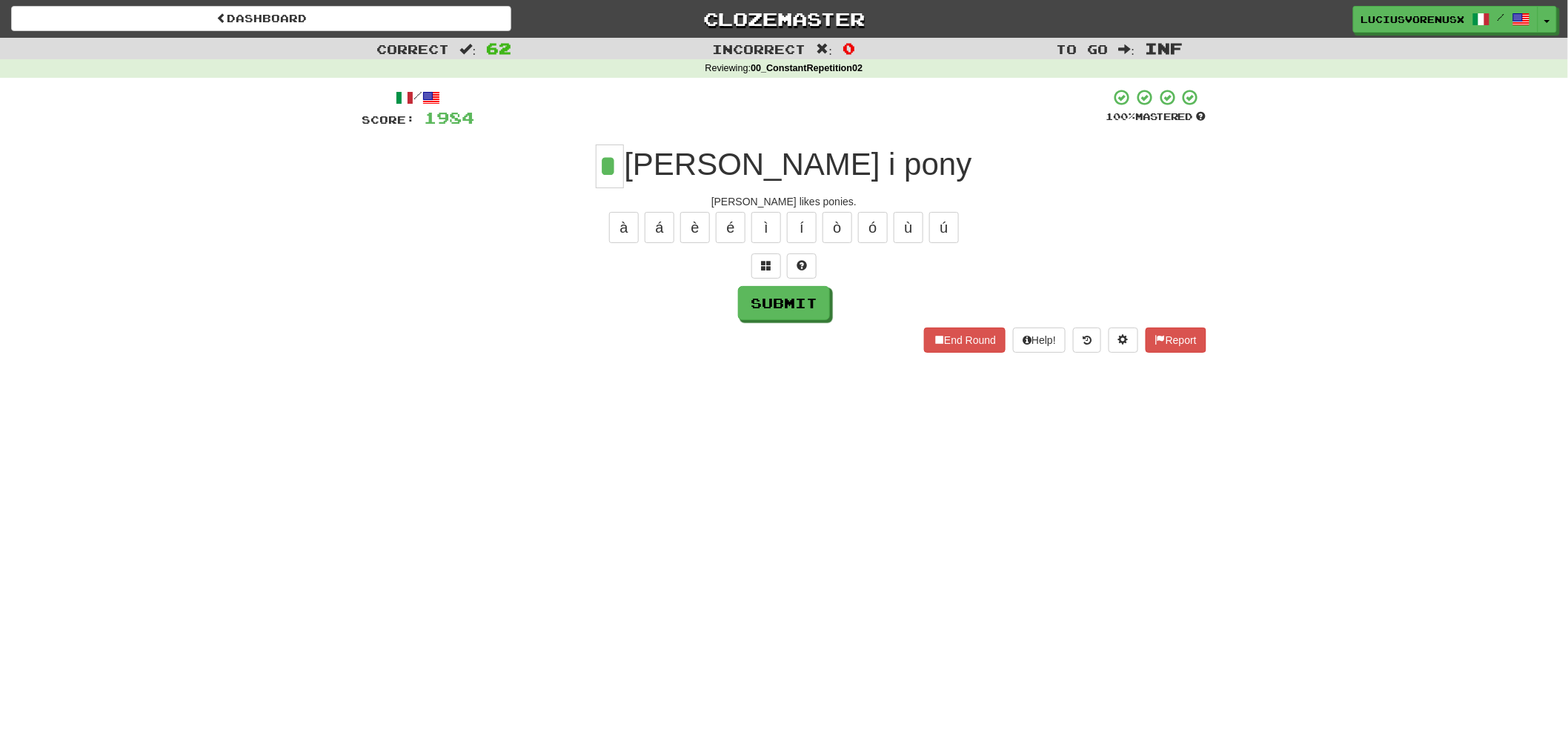
type input "*"
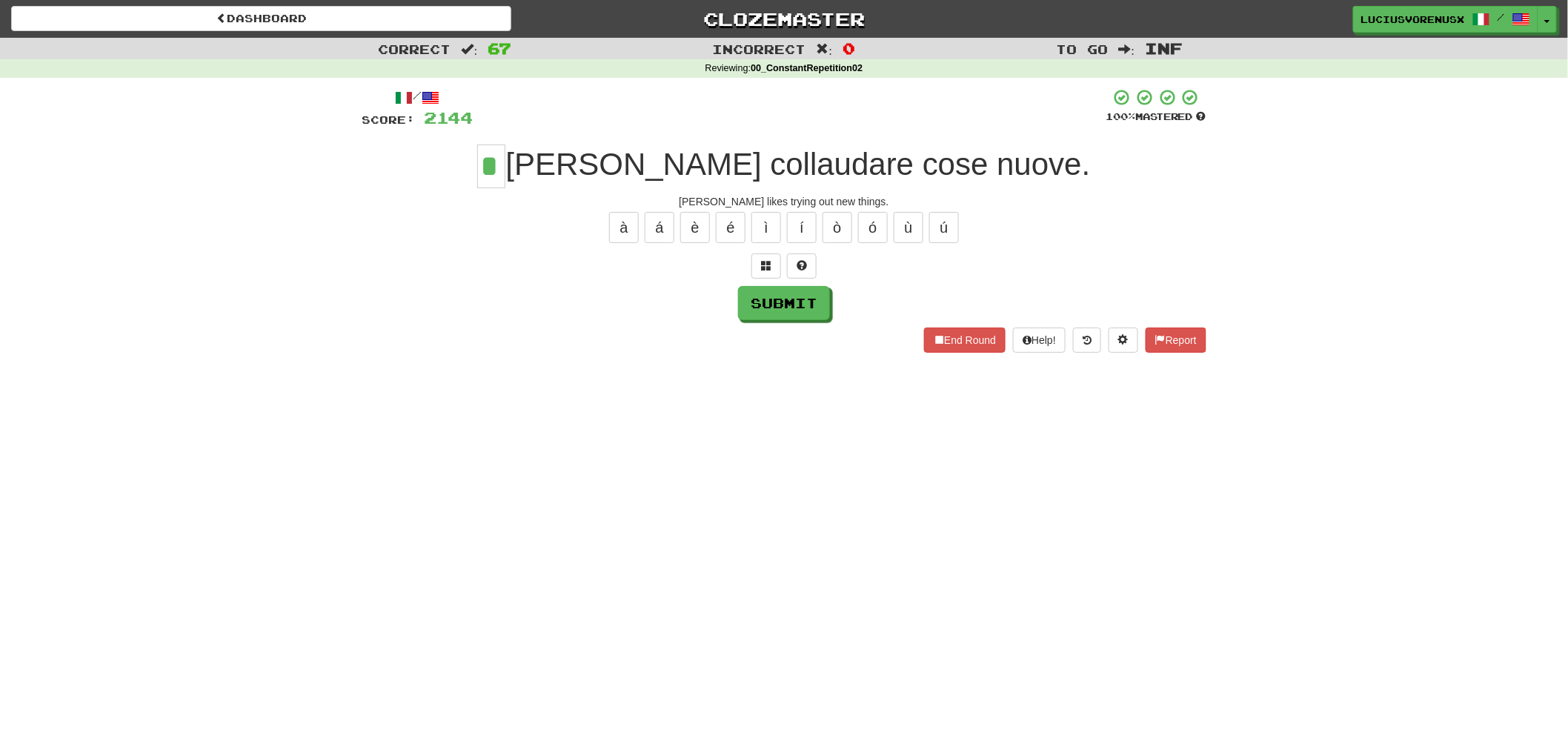
type input "*"
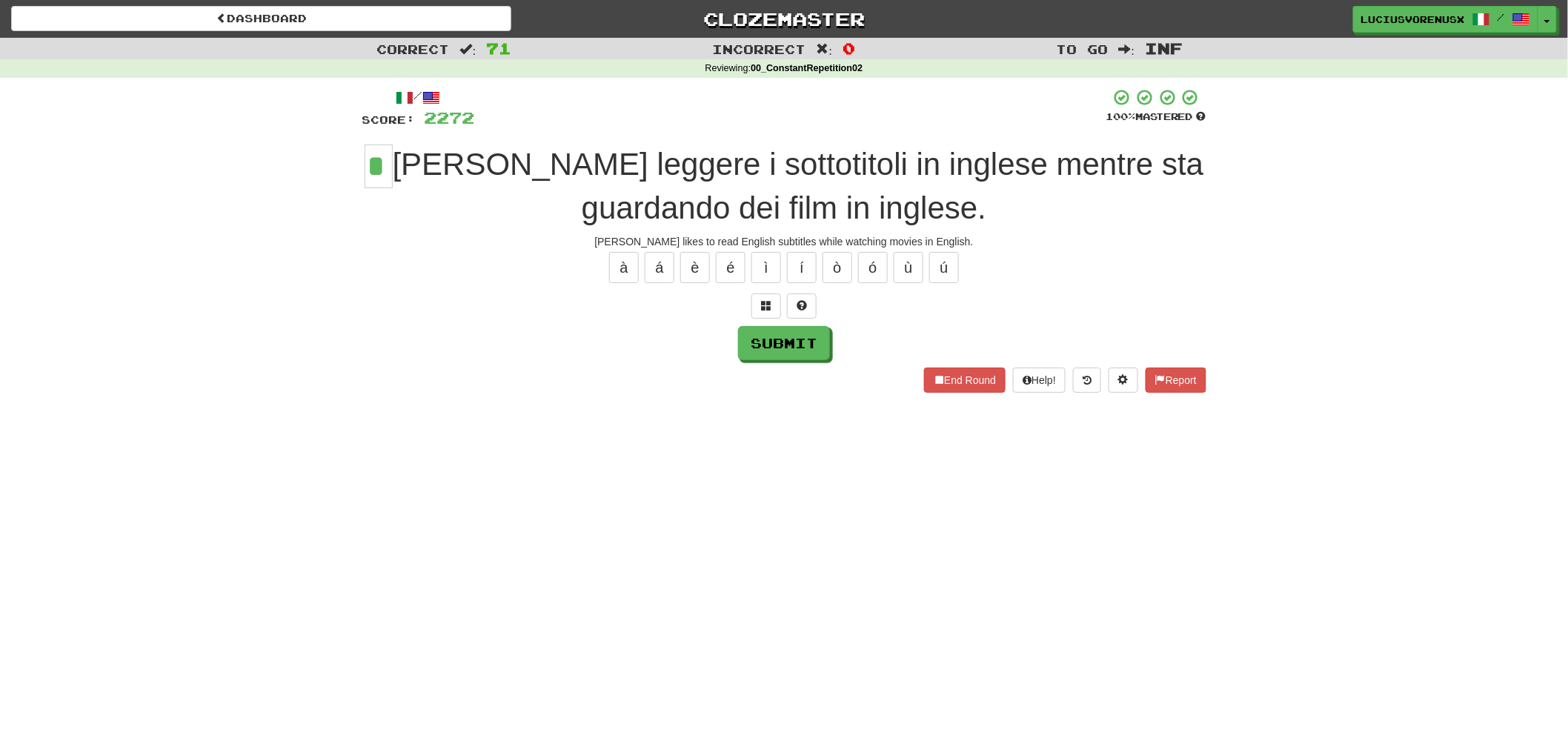
type input "*"
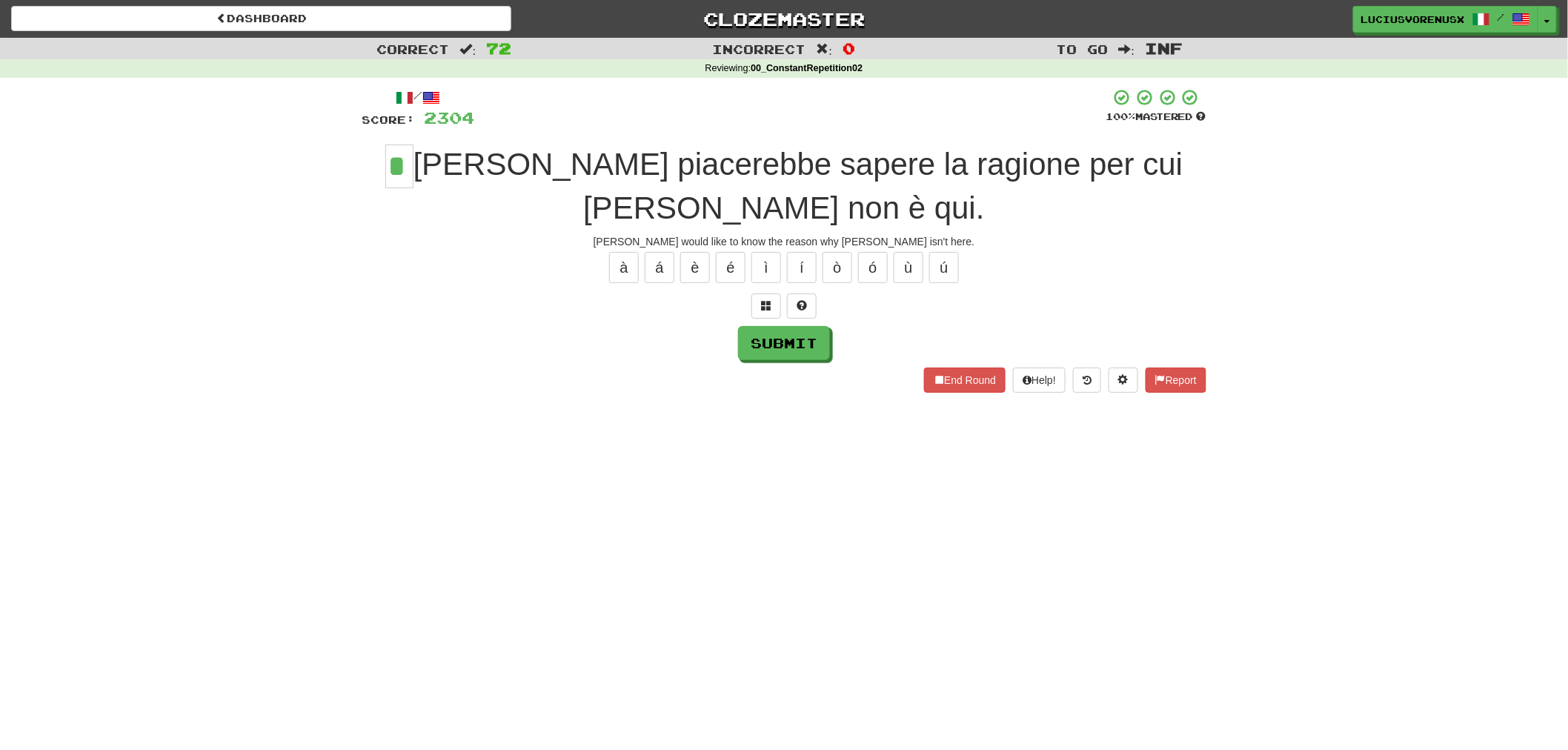
type input "*"
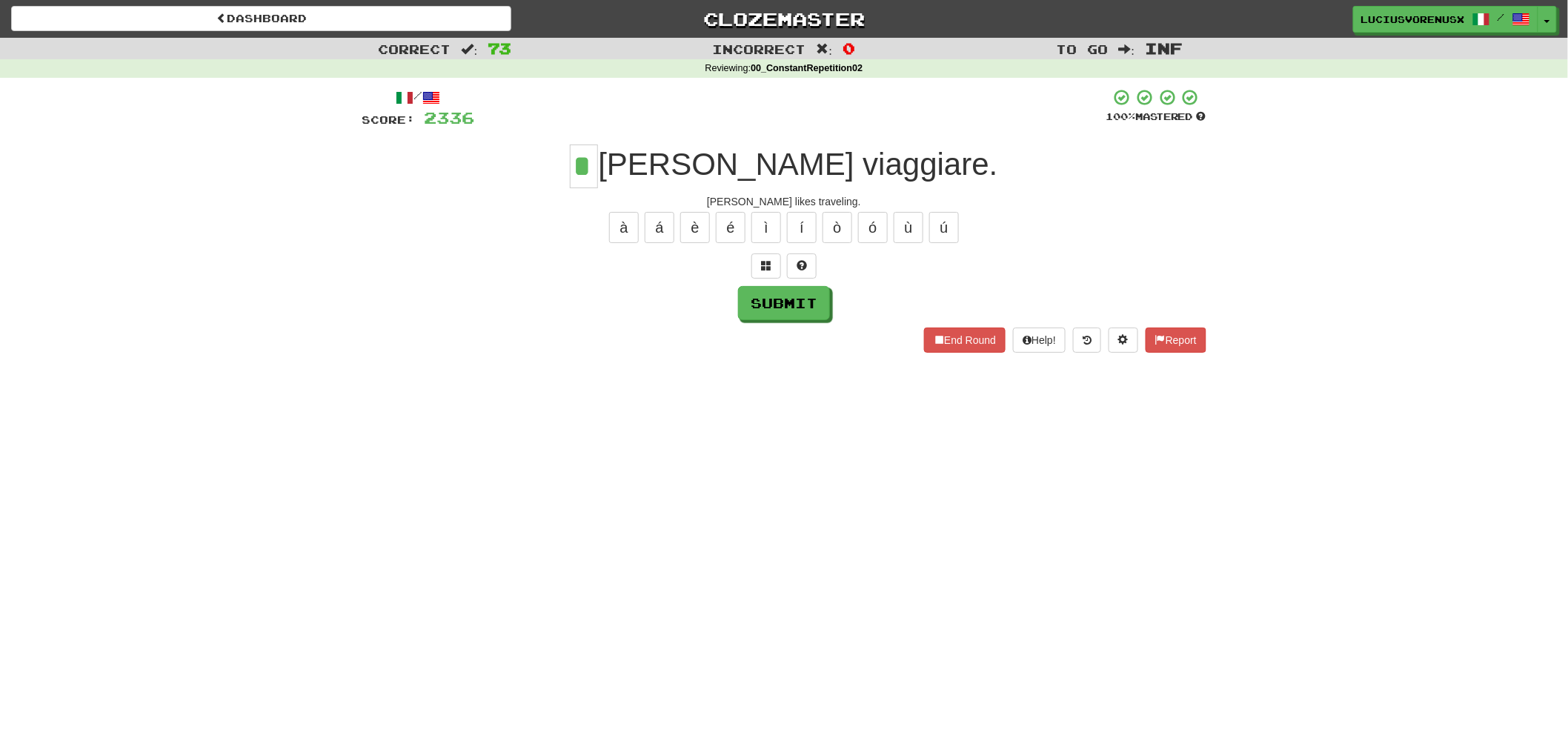
type input "*"
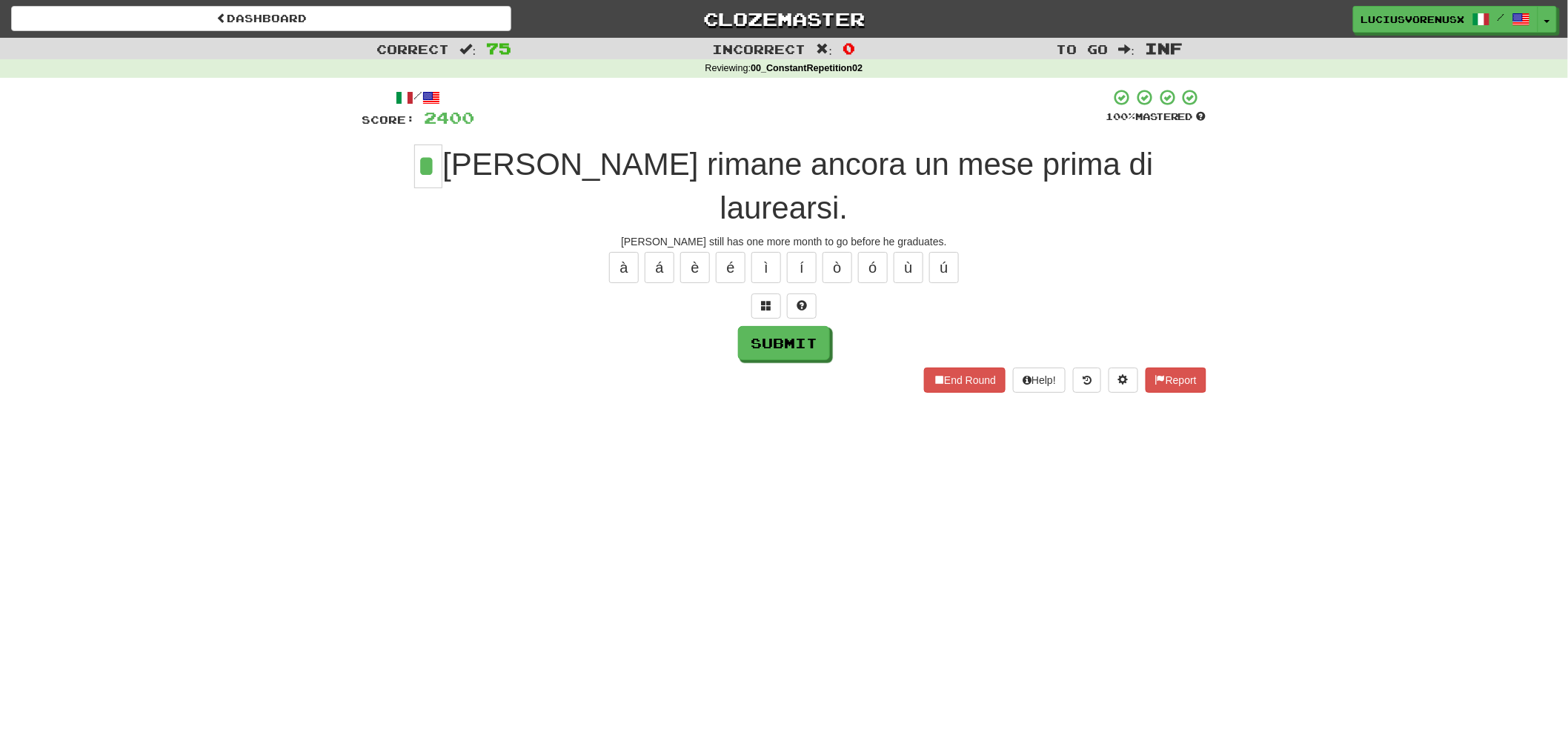
type input "*"
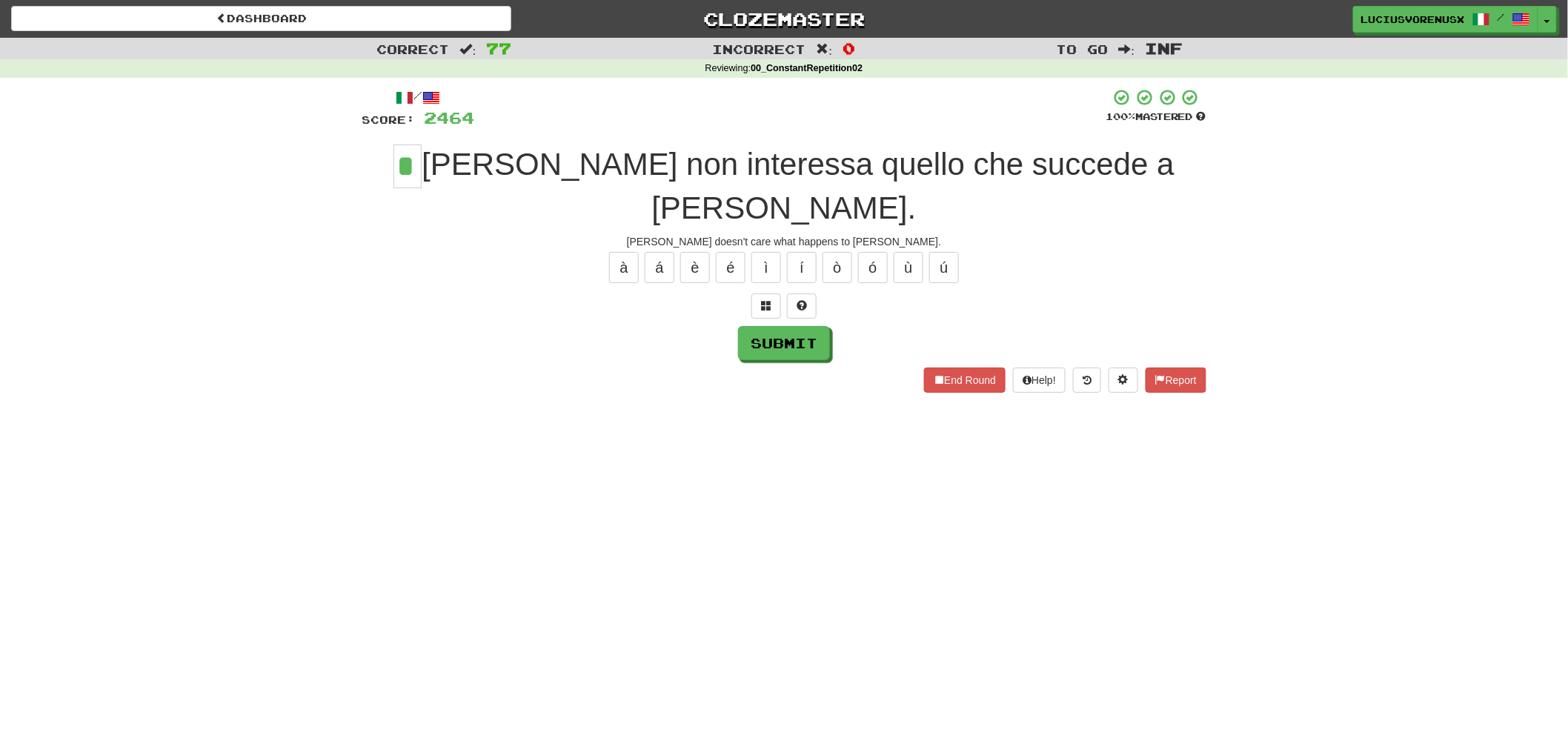
type input "*"
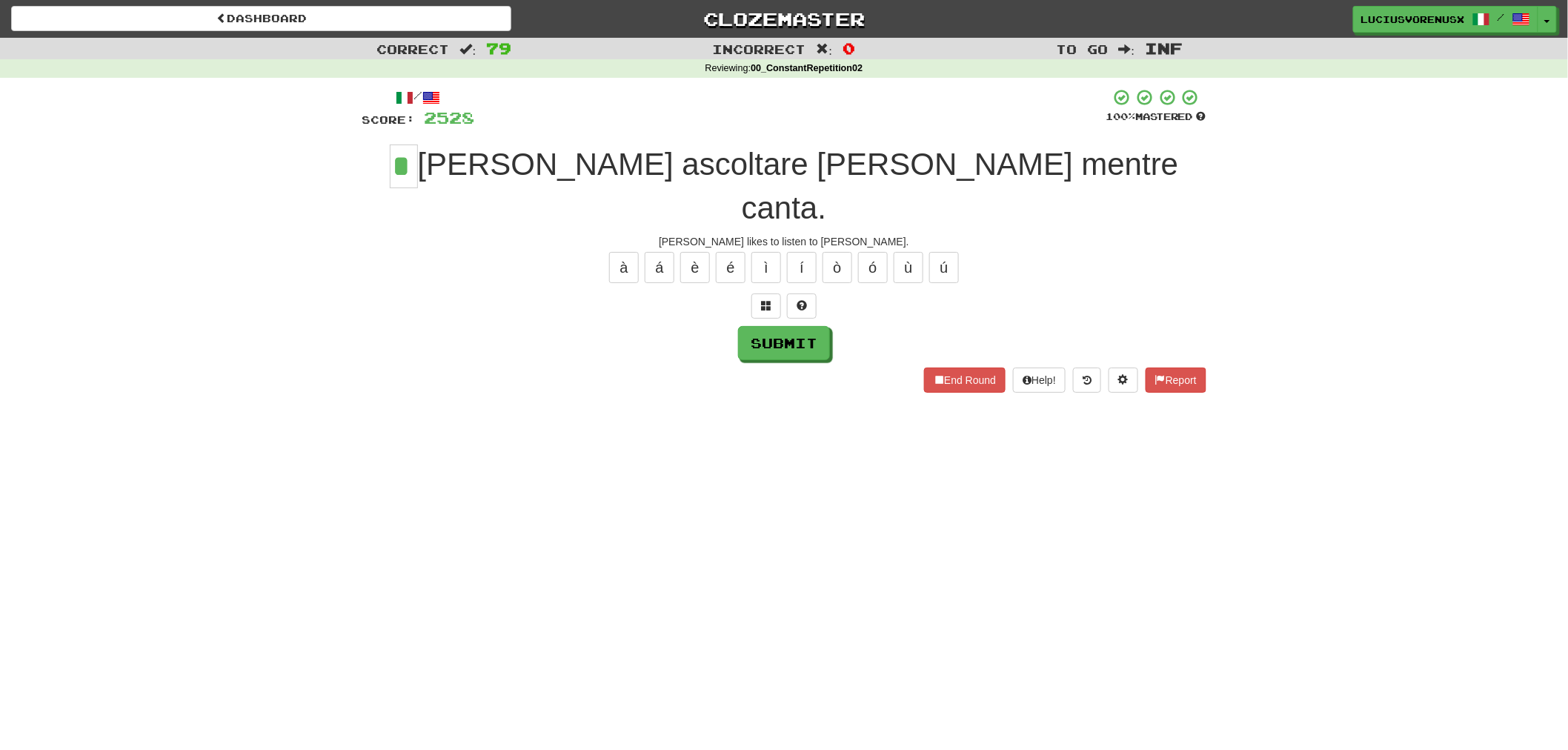
type input "*"
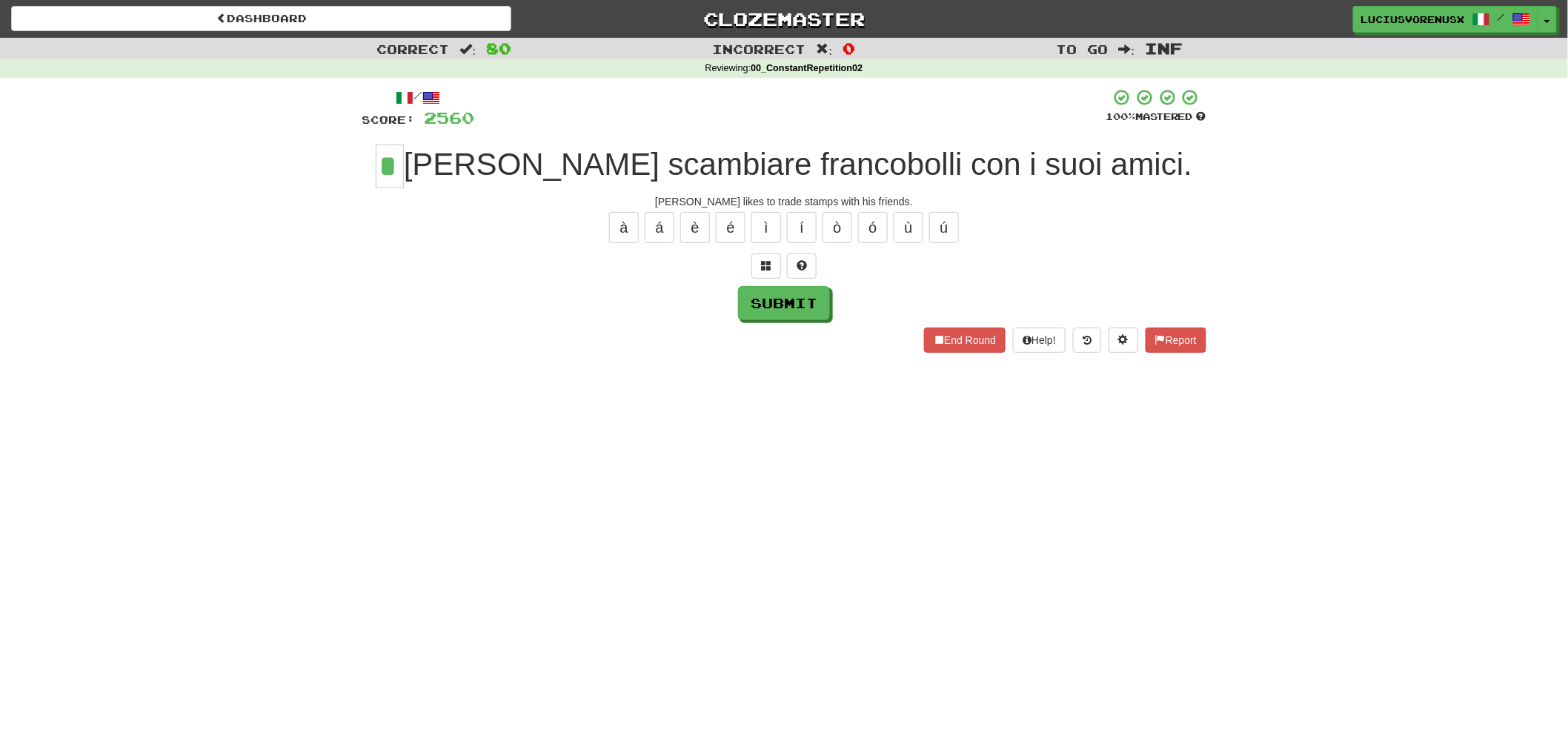
type input "*"
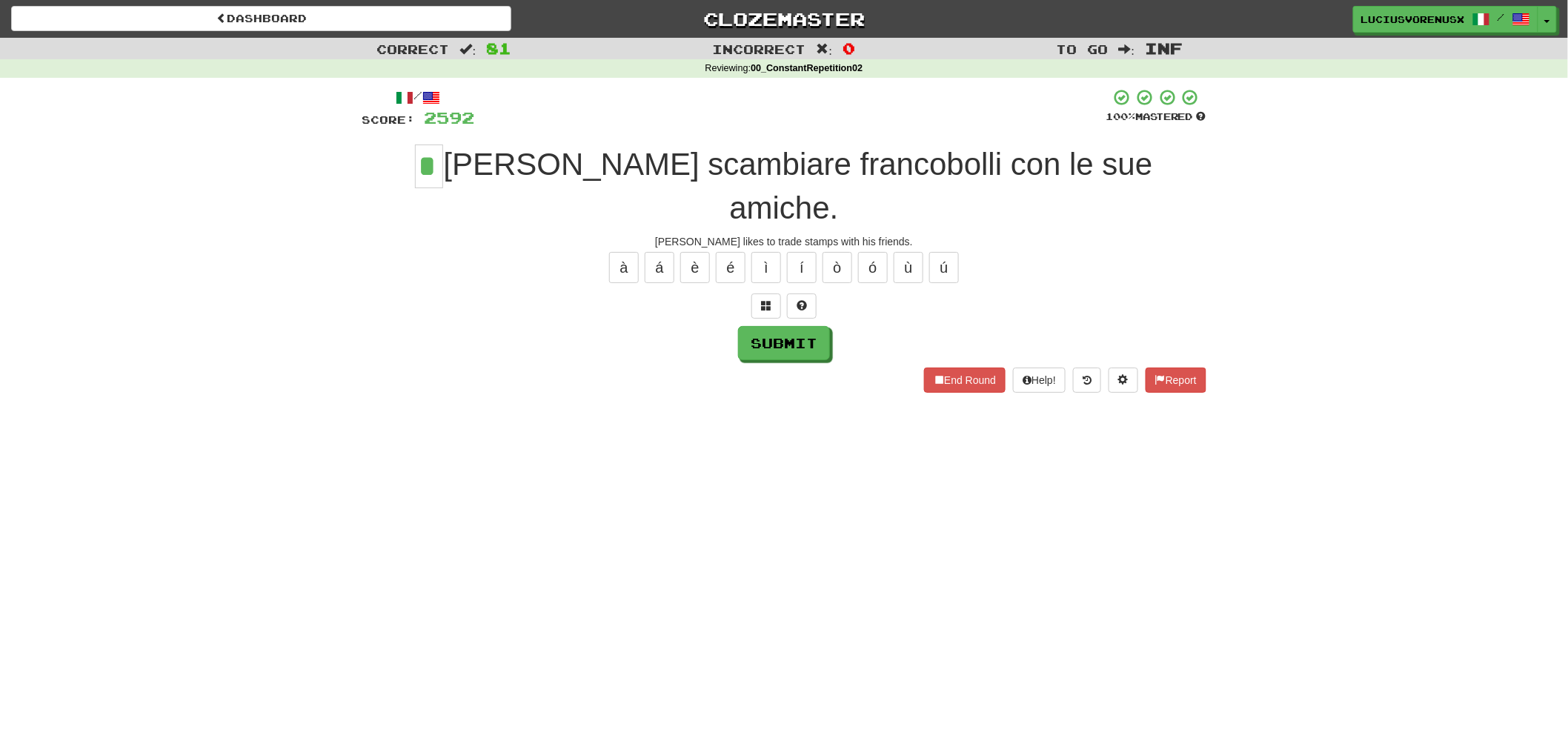
type input "*"
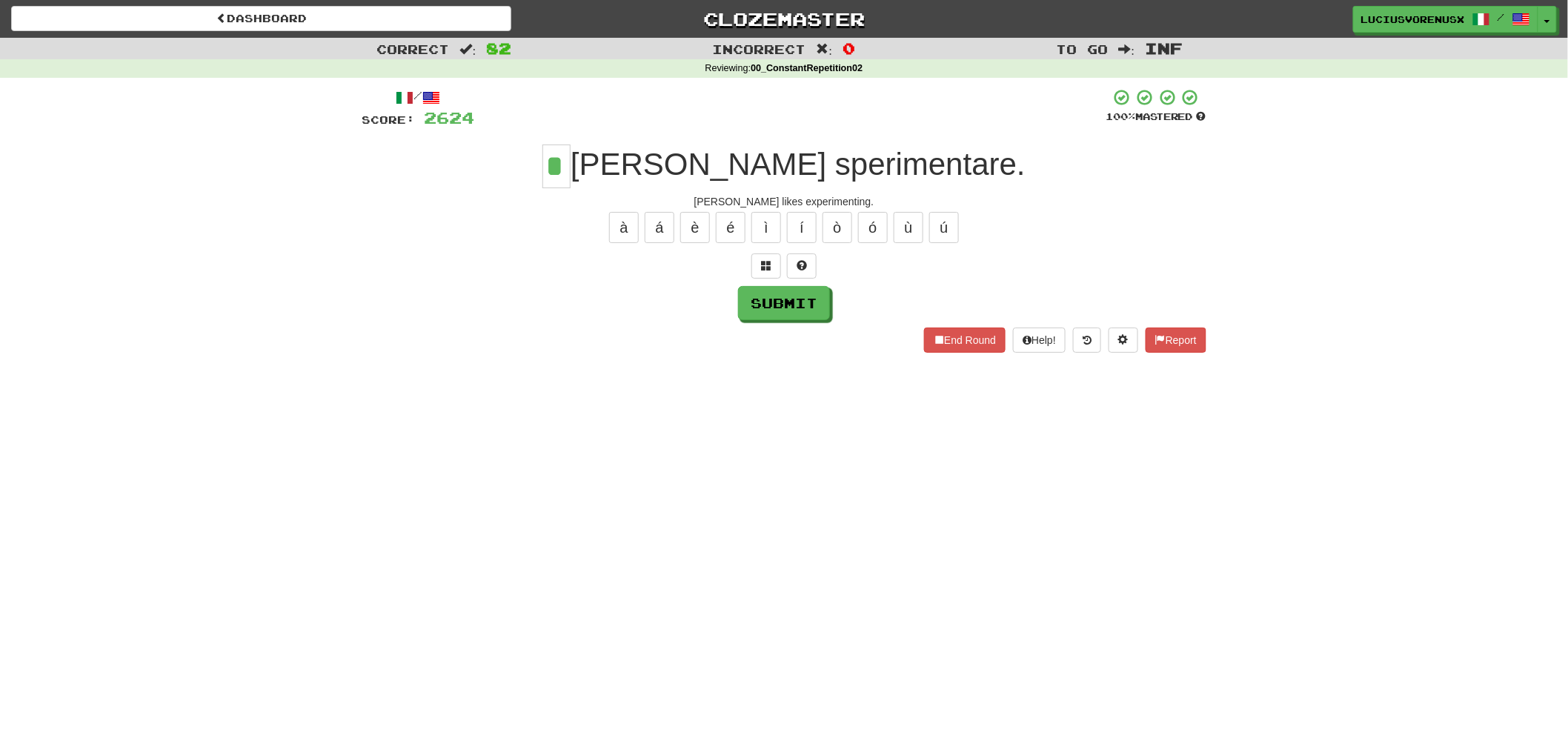
type input "*"
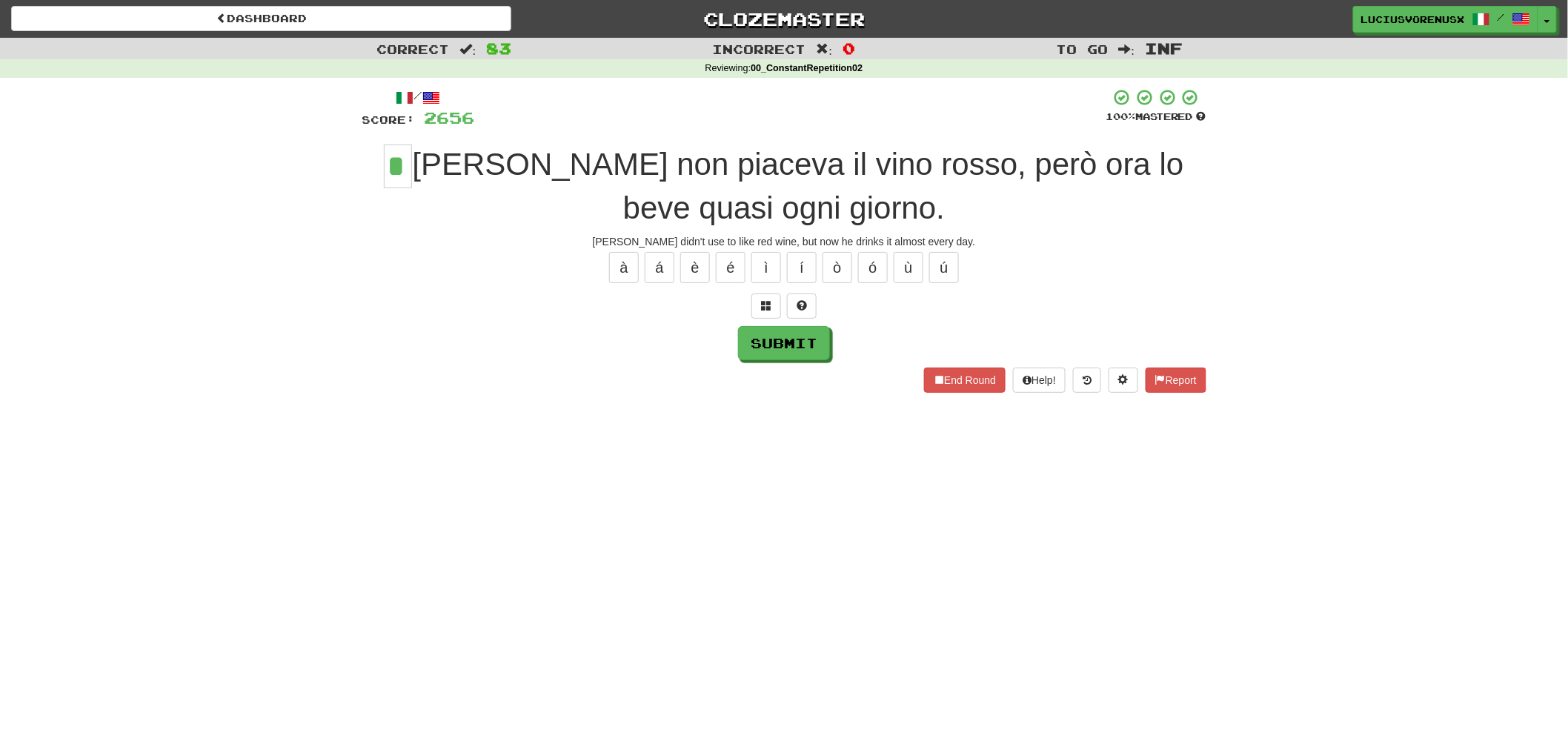
type input "*"
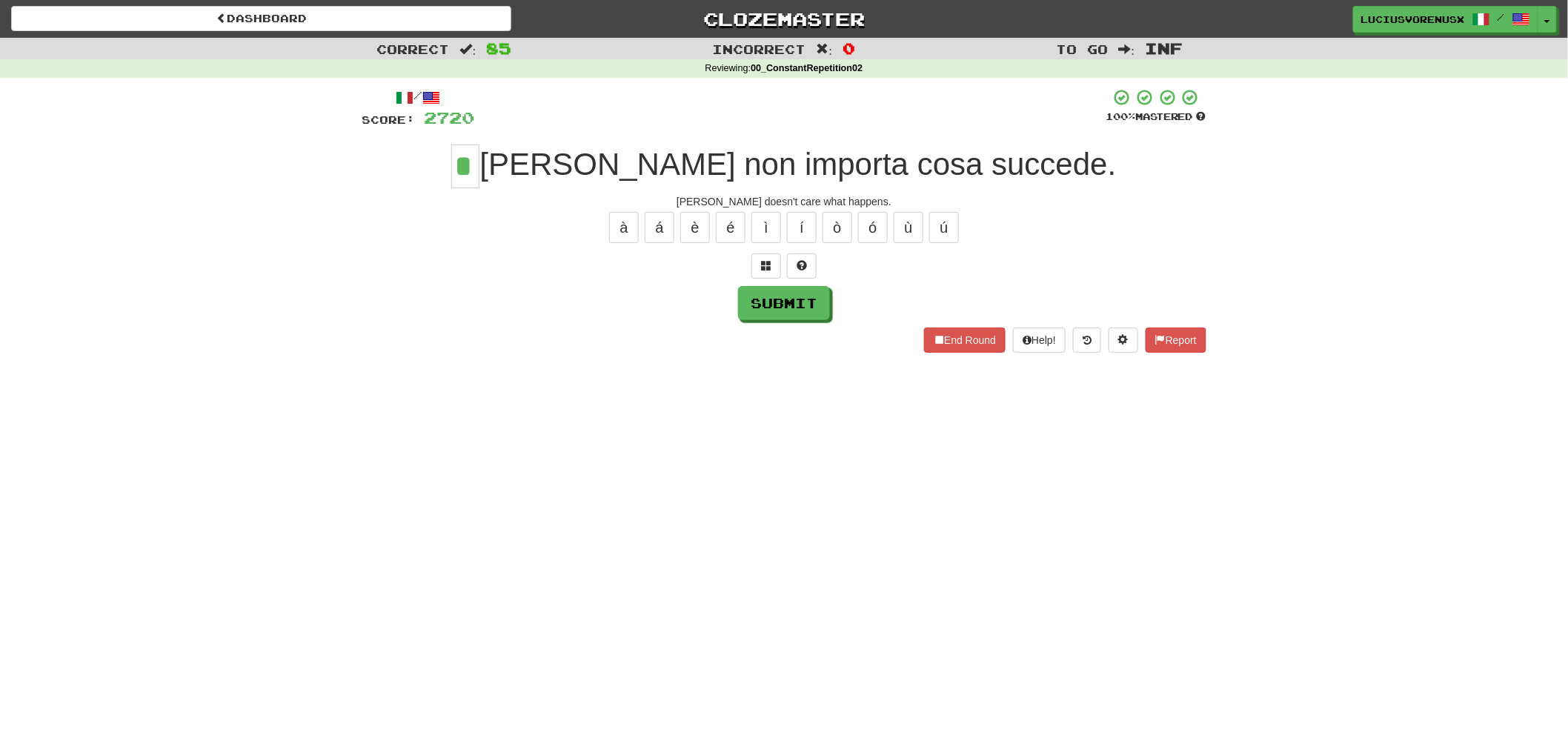
type input "*"
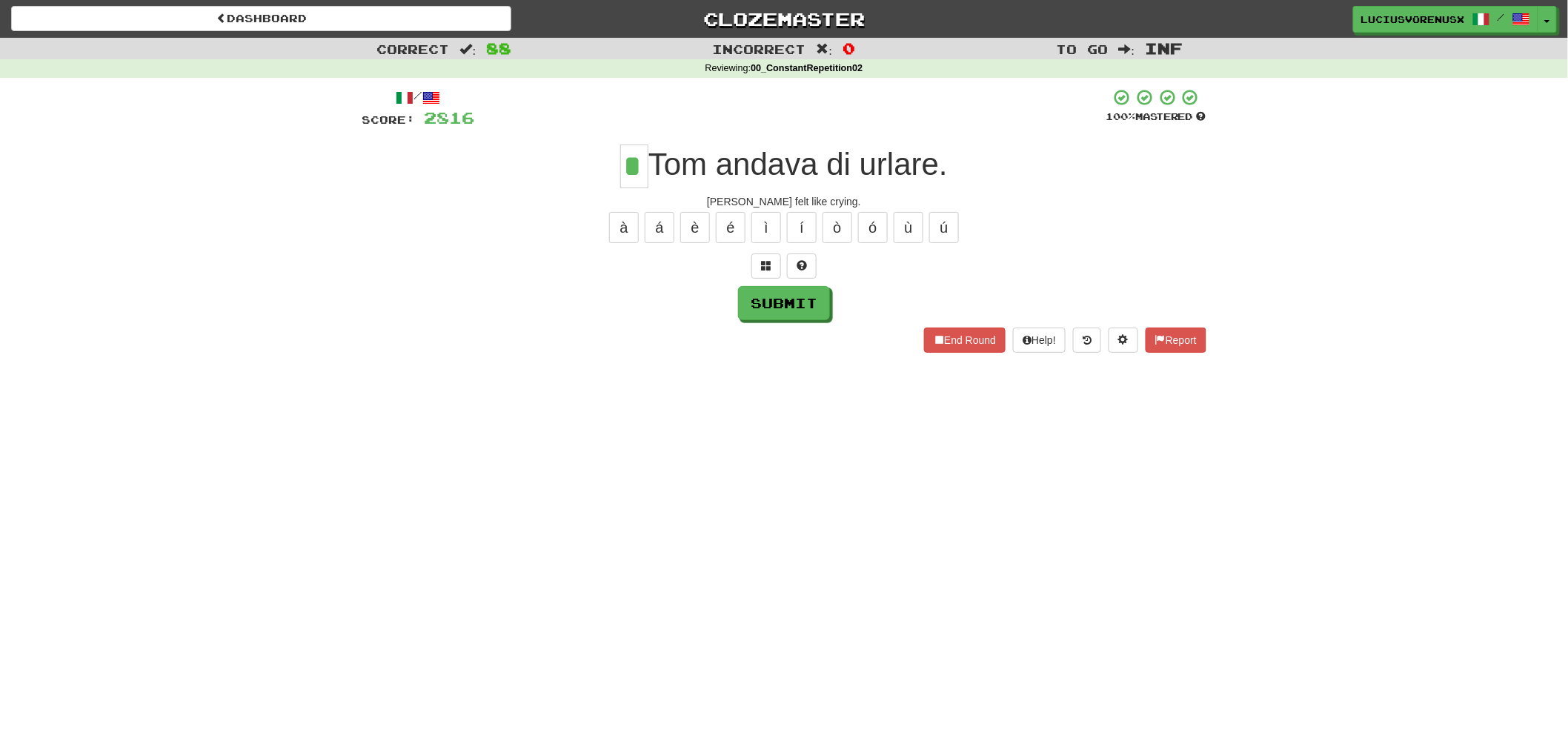
type input "*"
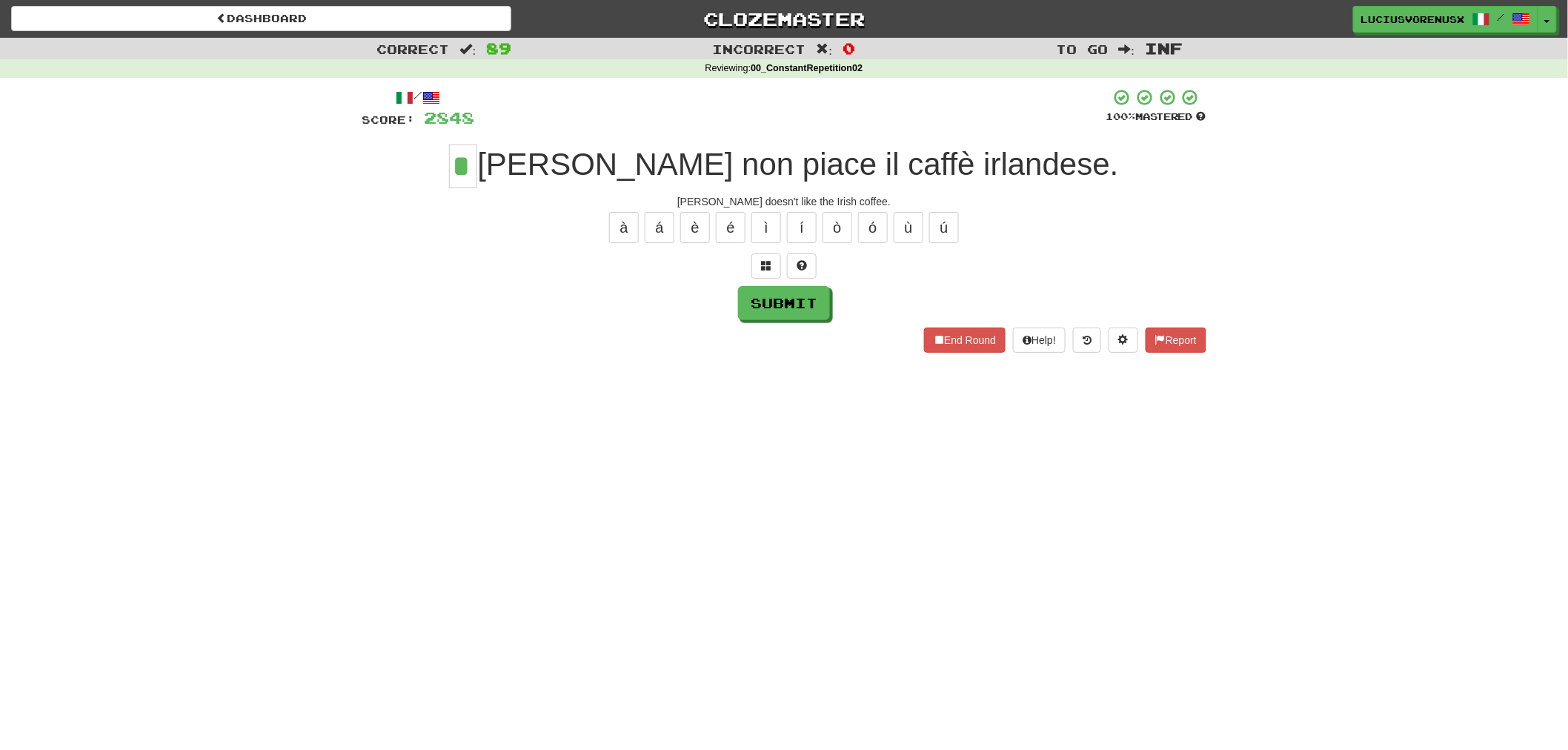
type input "*"
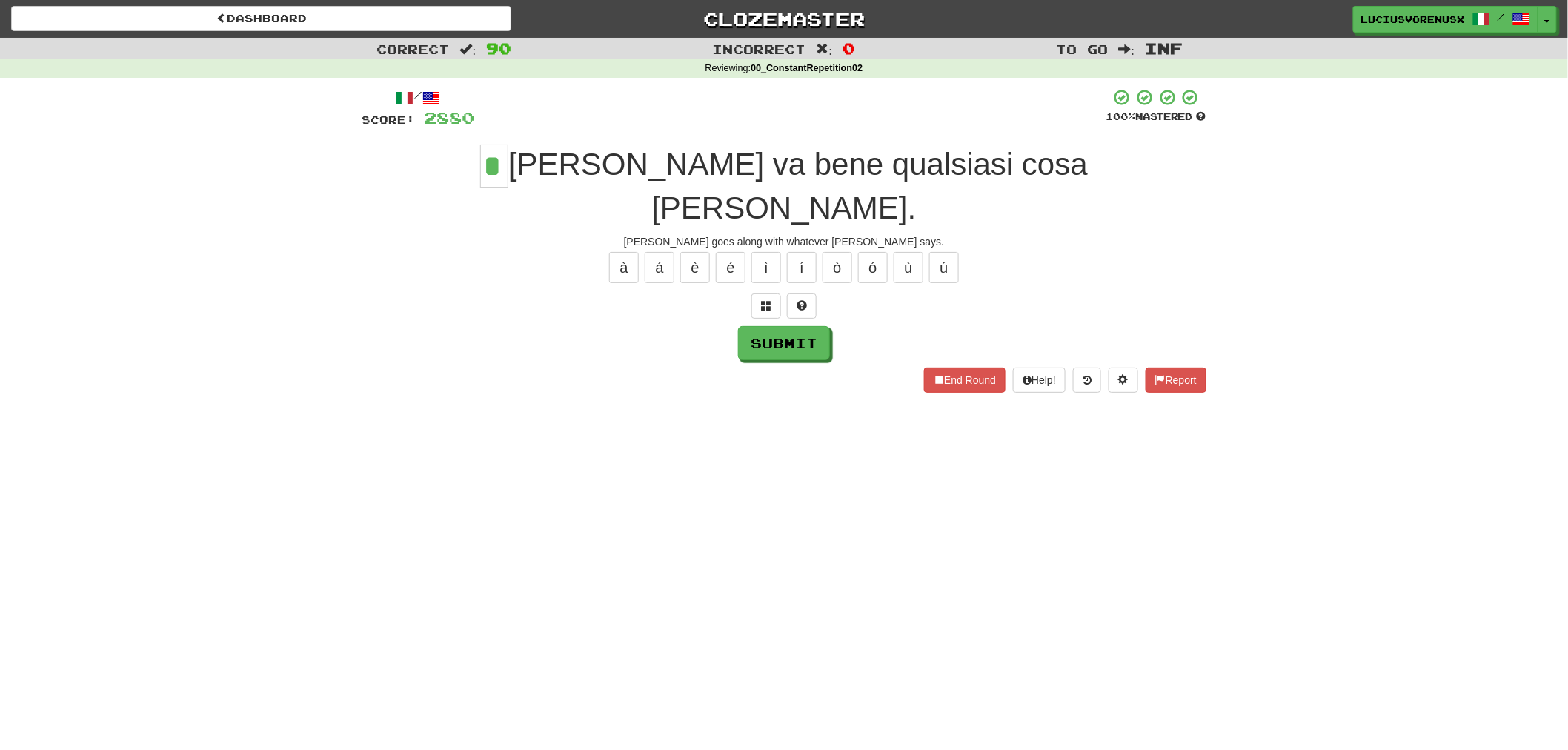
type input "*"
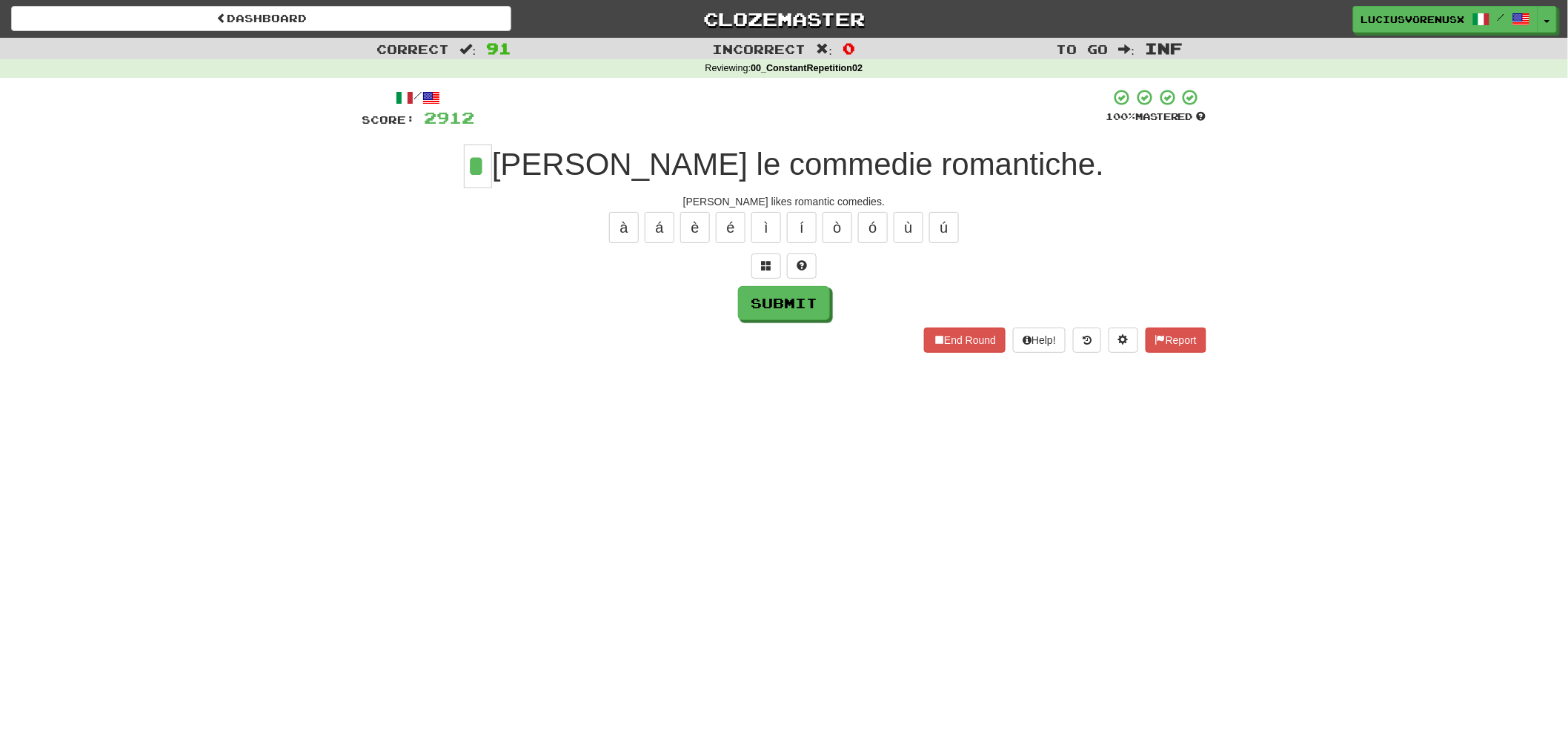
type input "*"
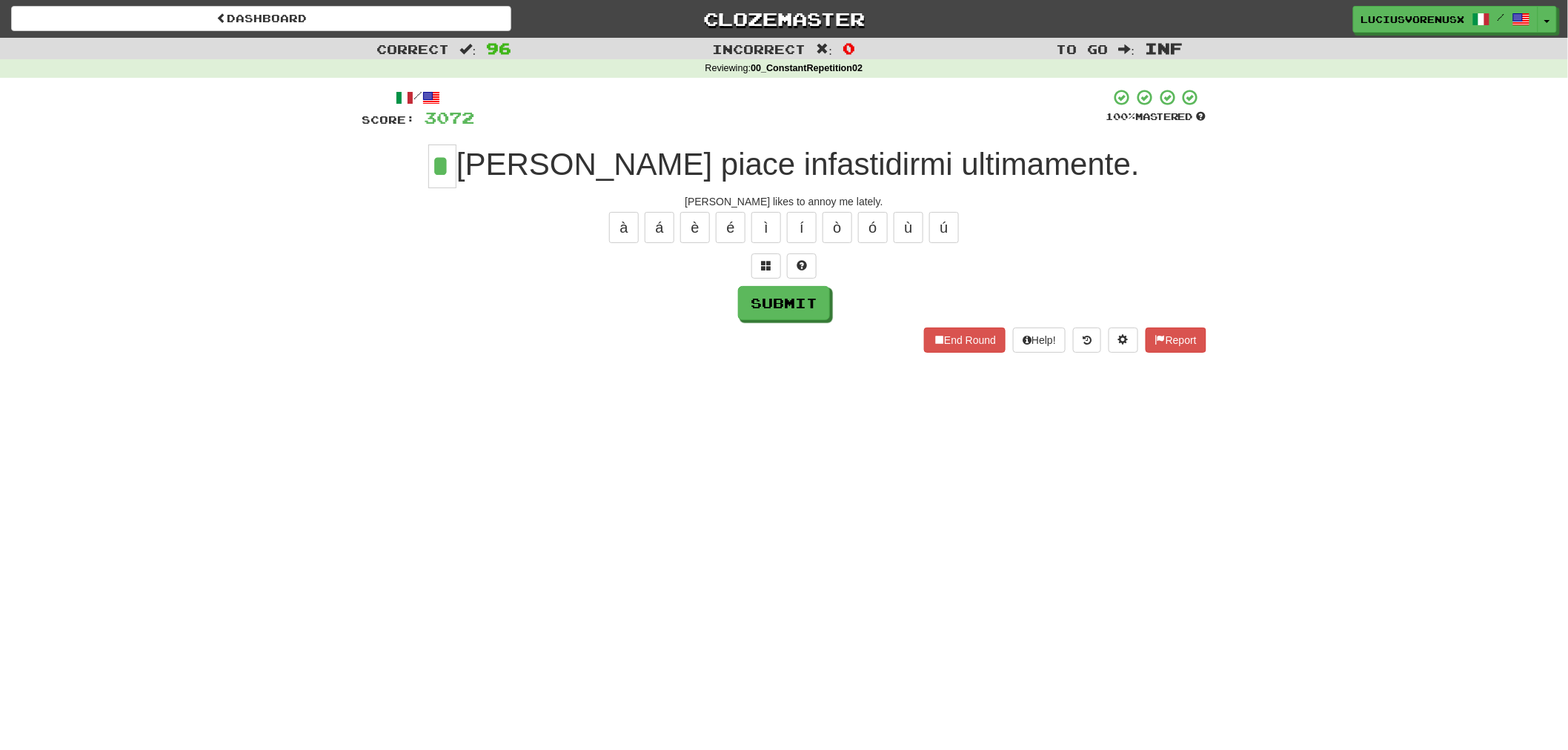
type input "*"
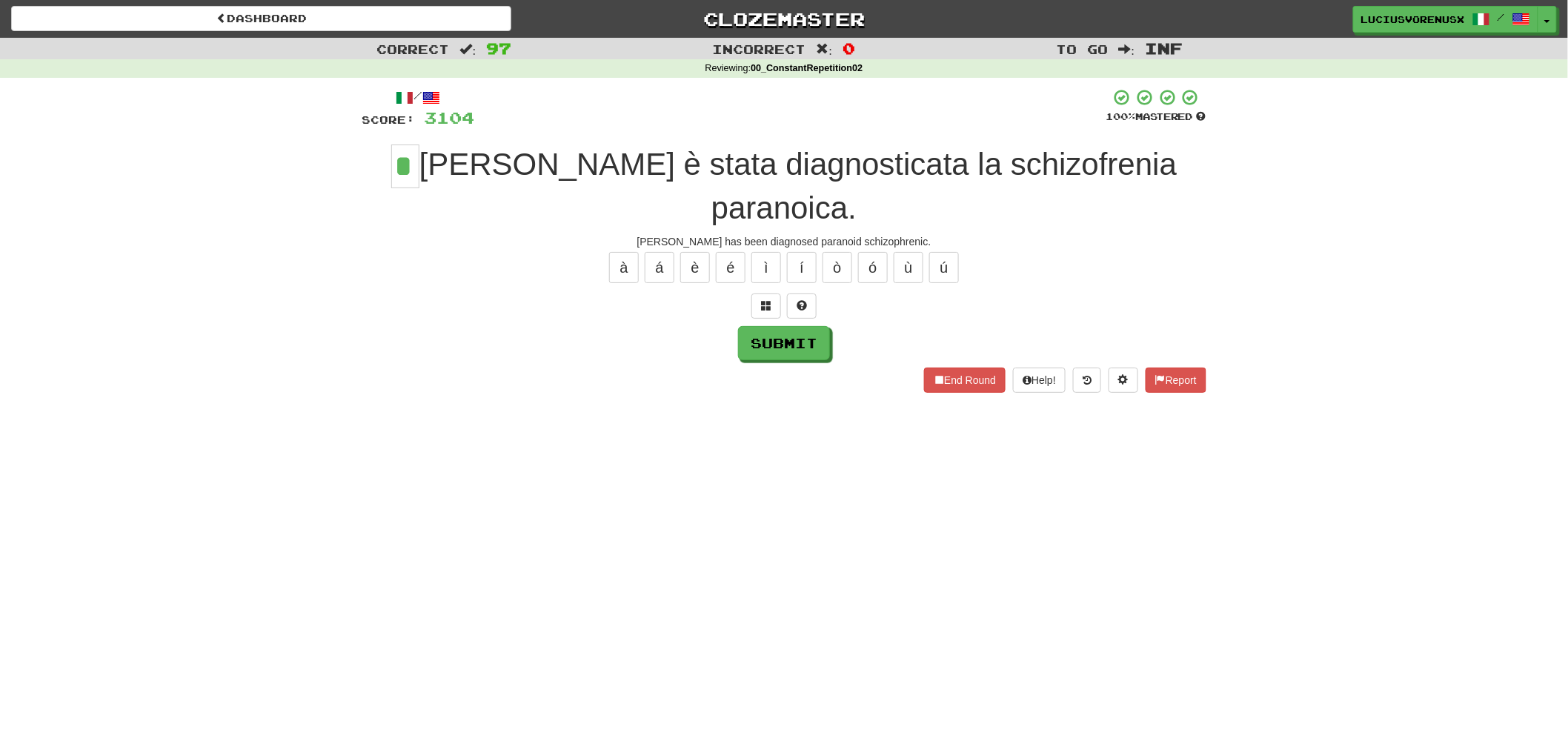
type input "*"
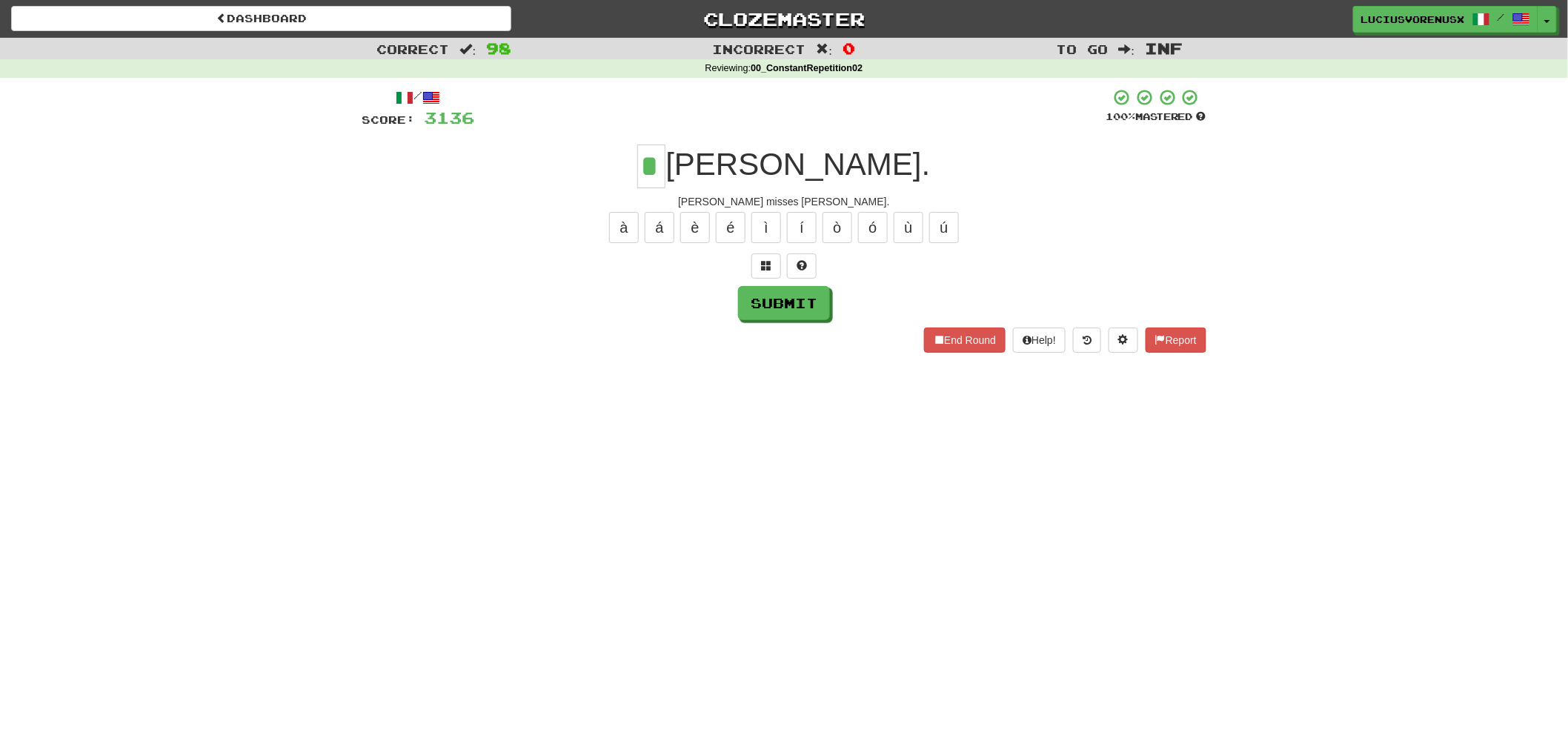
type input "*"
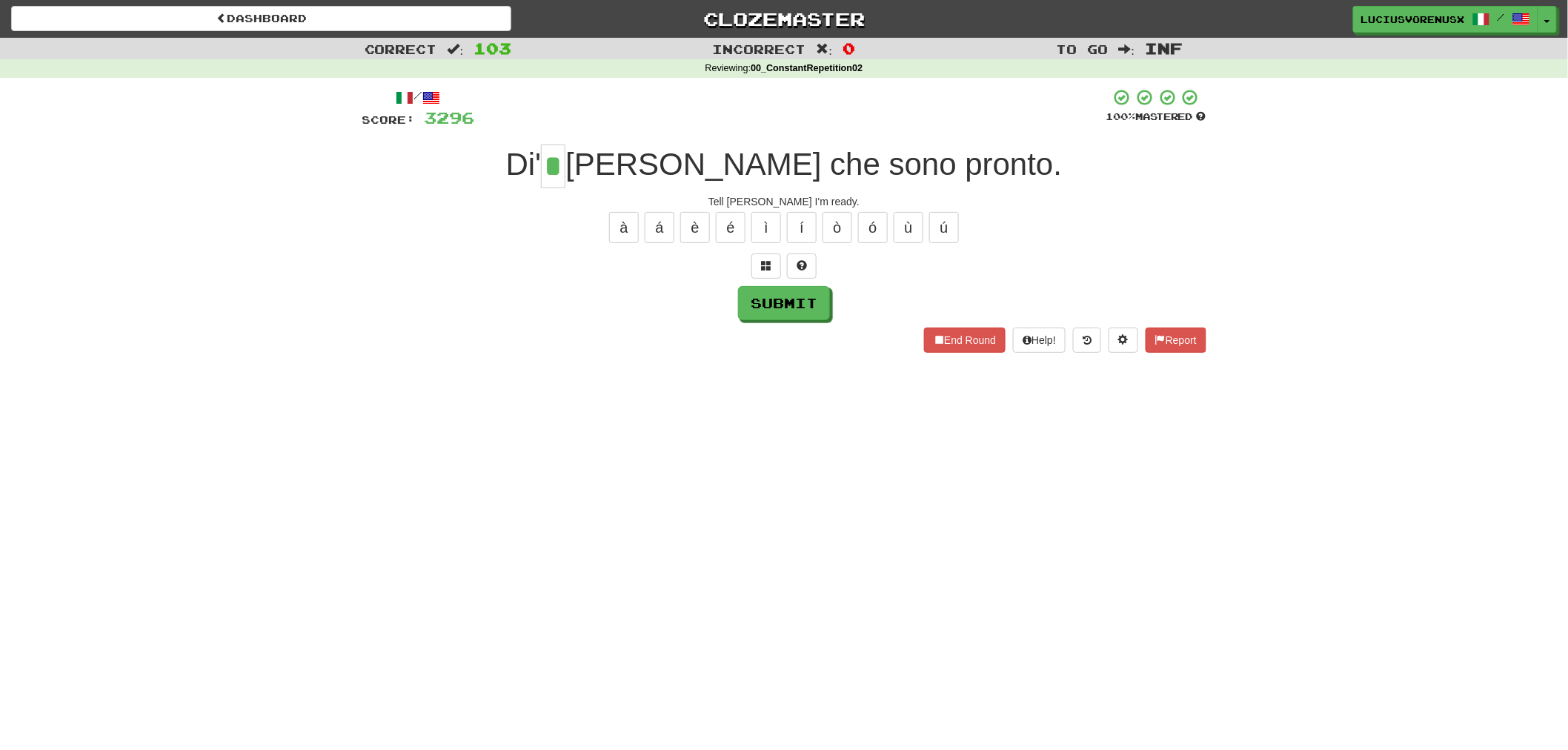
type input "*"
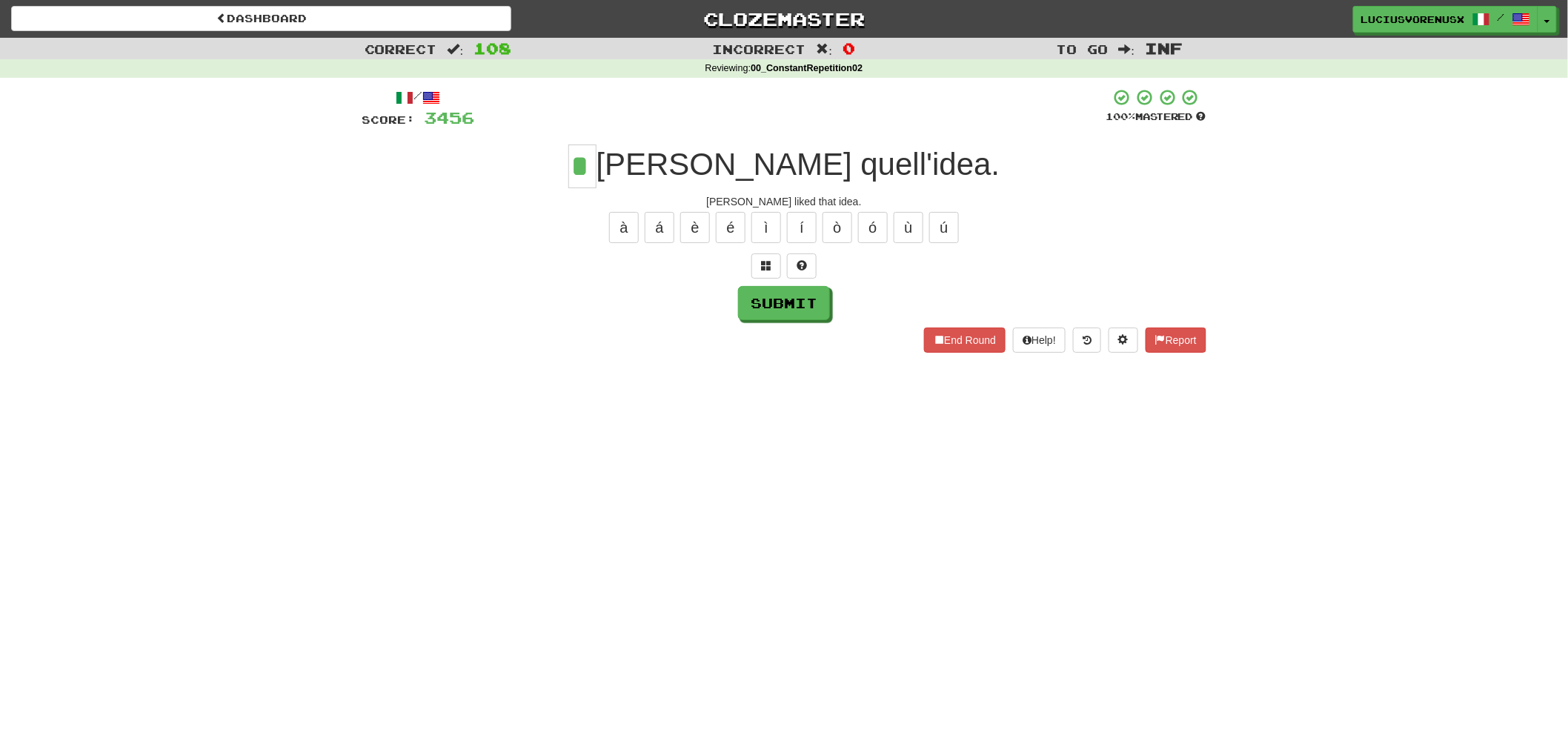
type input "*"
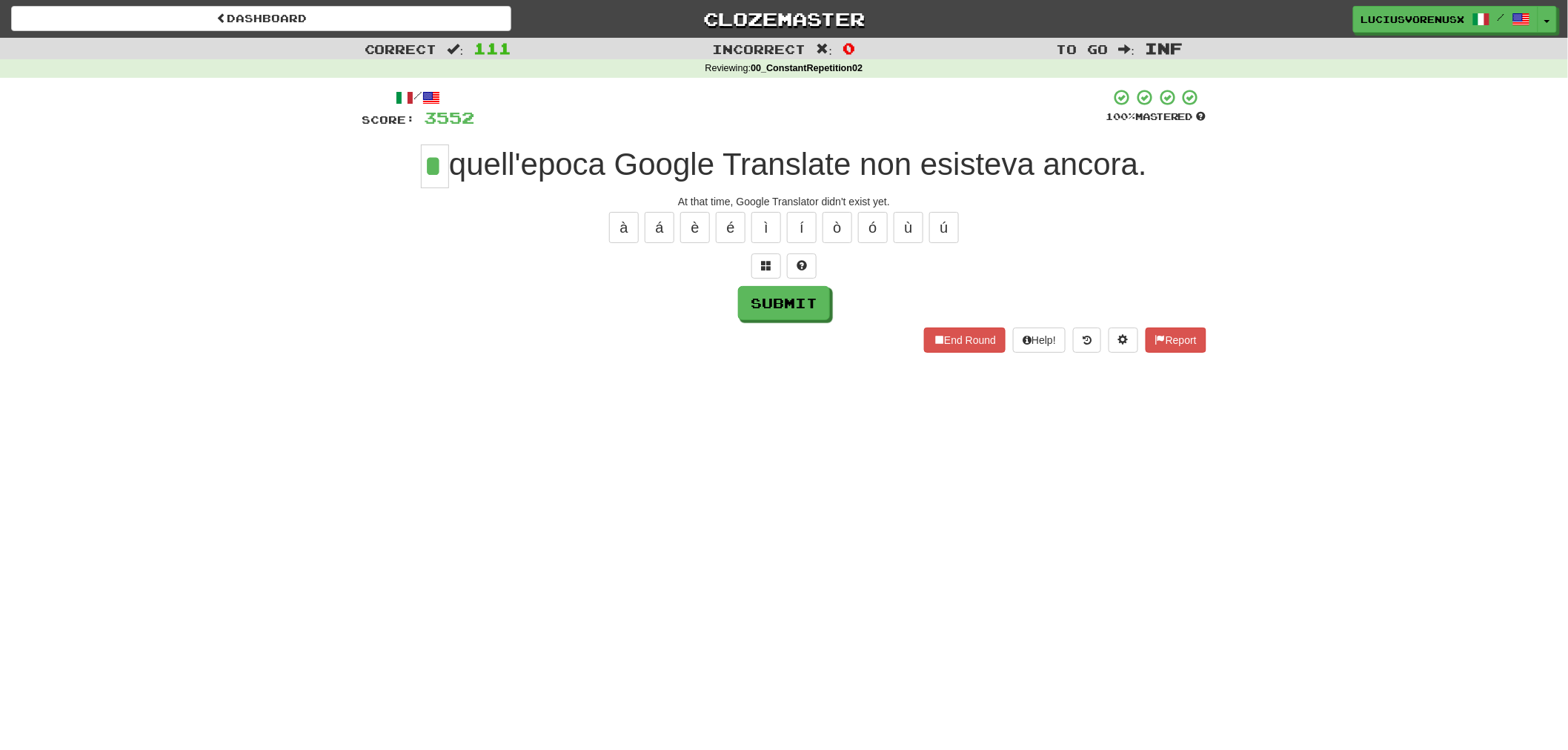
type input "*"
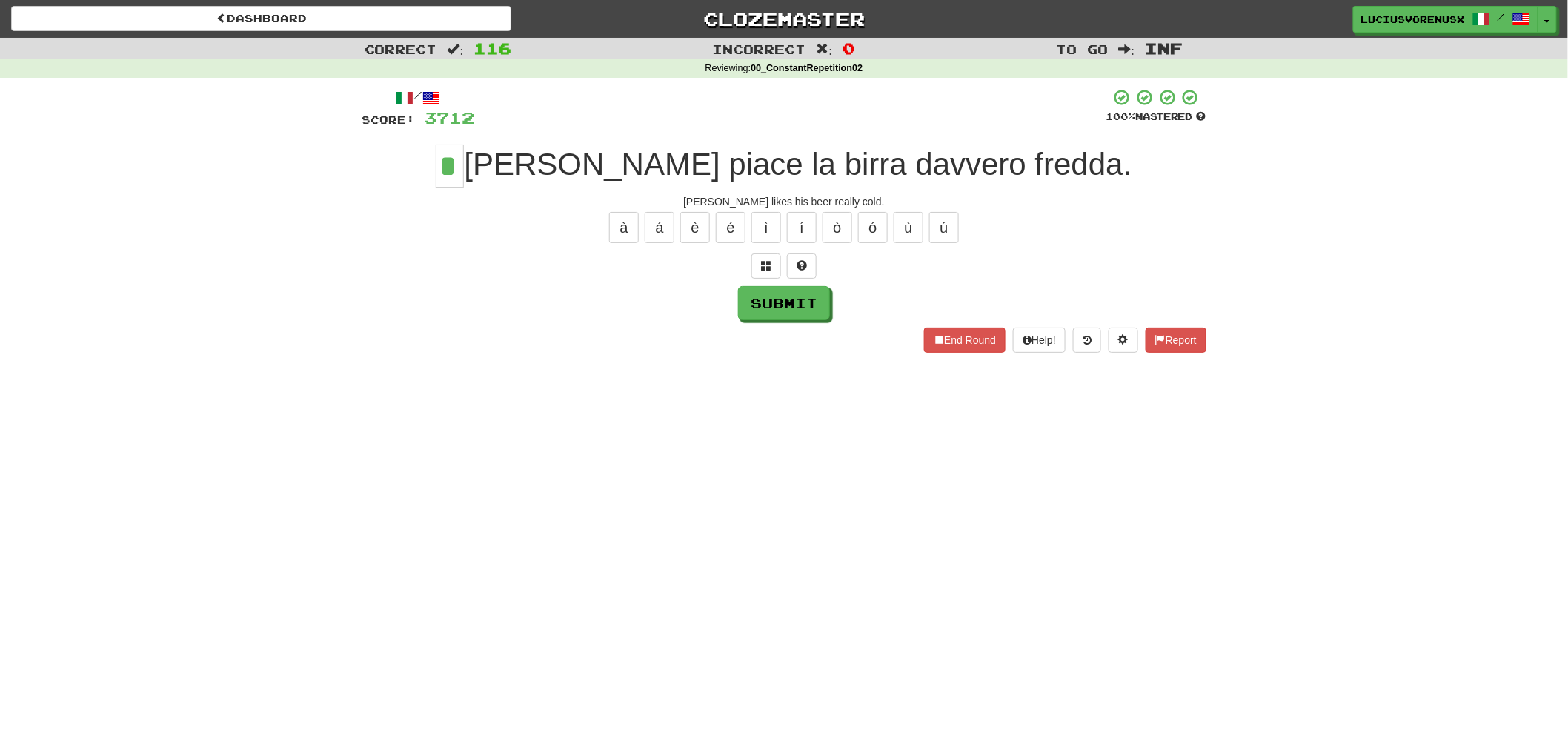
type input "*"
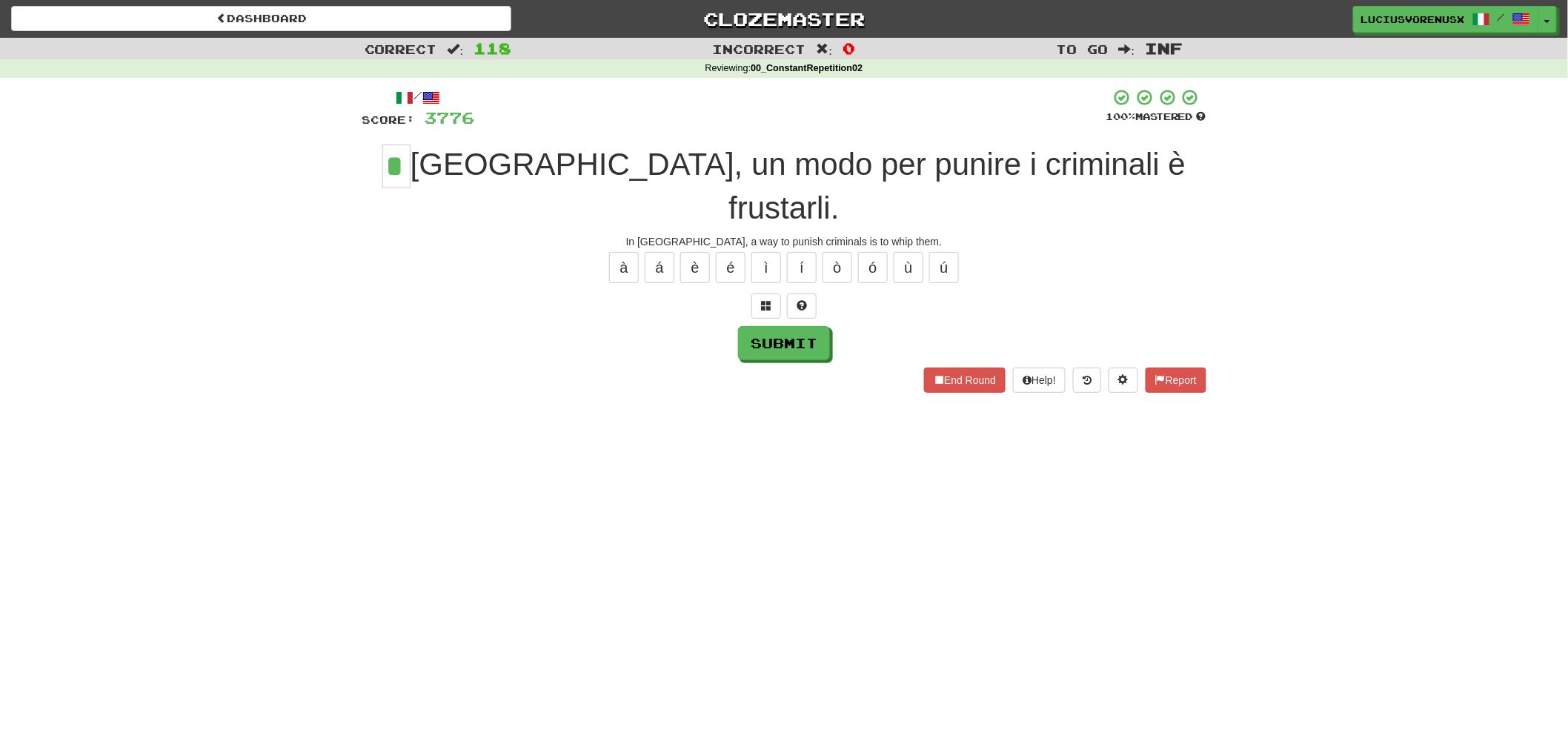
type input "*"
